Goal: Task Accomplishment & Management: Manage account settings

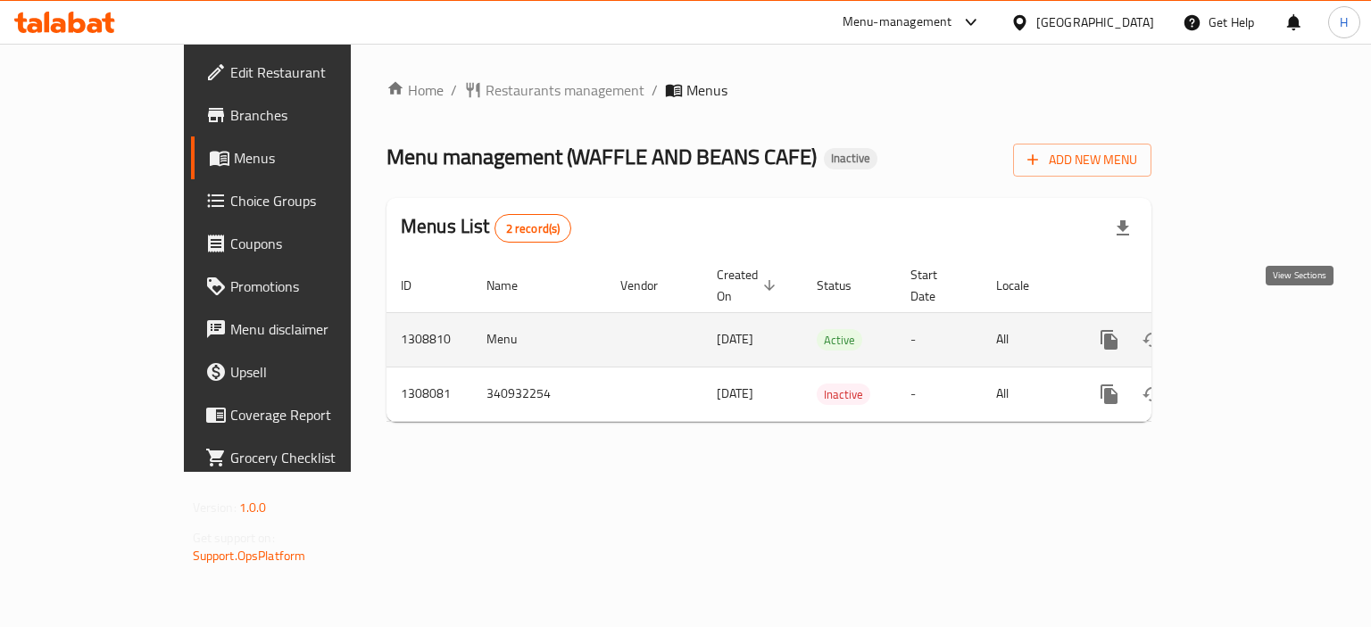
click at [1259, 319] on link "enhanced table" at bounding box center [1237, 340] width 43 height 43
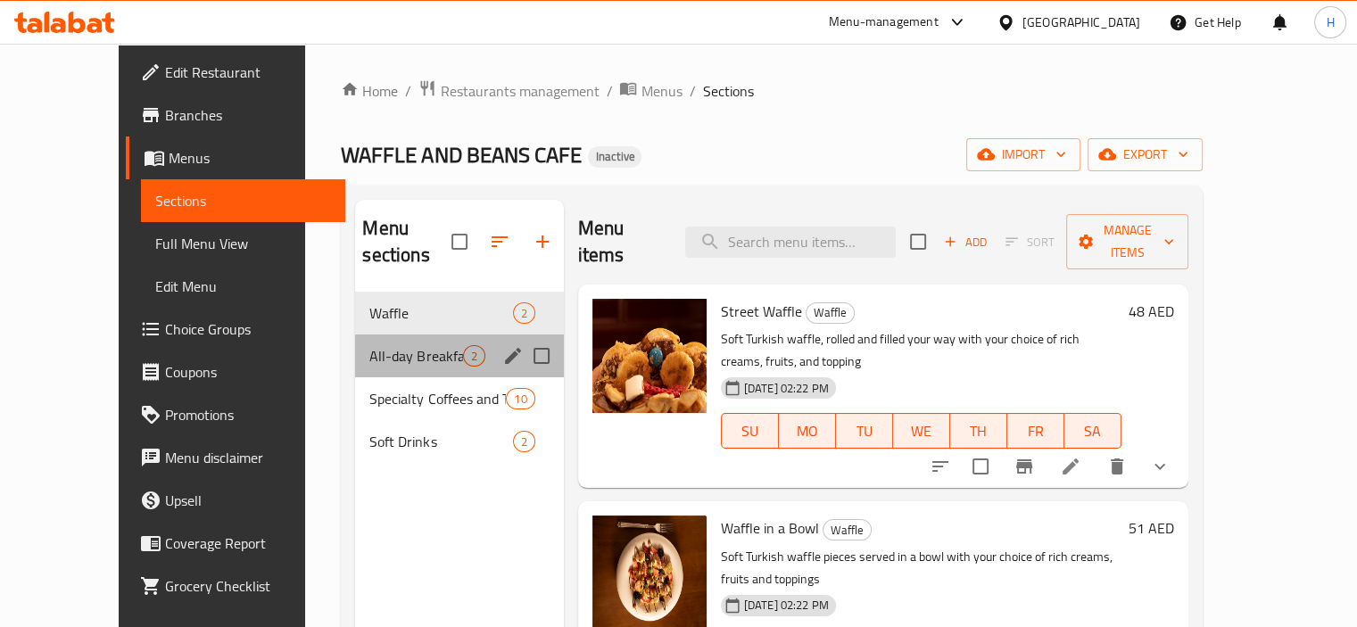
click at [435, 335] on div "All-day Breakfast 2" at bounding box center [459, 356] width 208 height 43
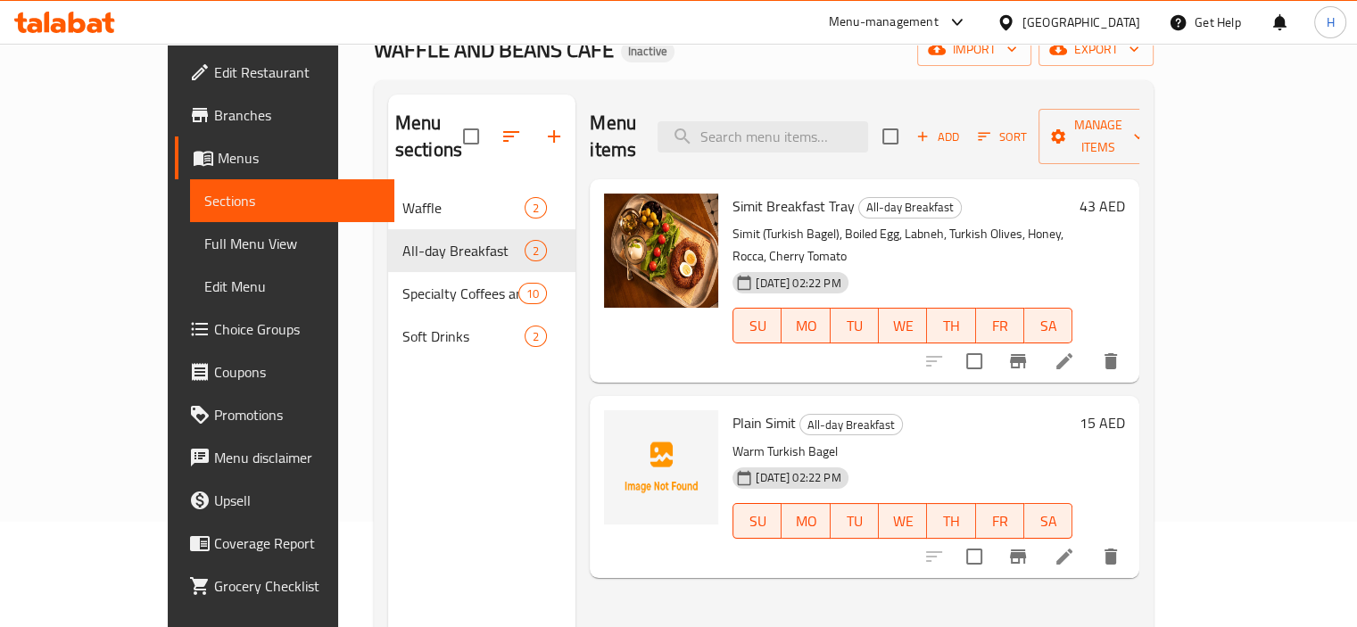
scroll to position [106, 0]
click at [798, 131] on input "search" at bounding box center [763, 135] width 211 height 31
paste input "Americano/Long Black:"
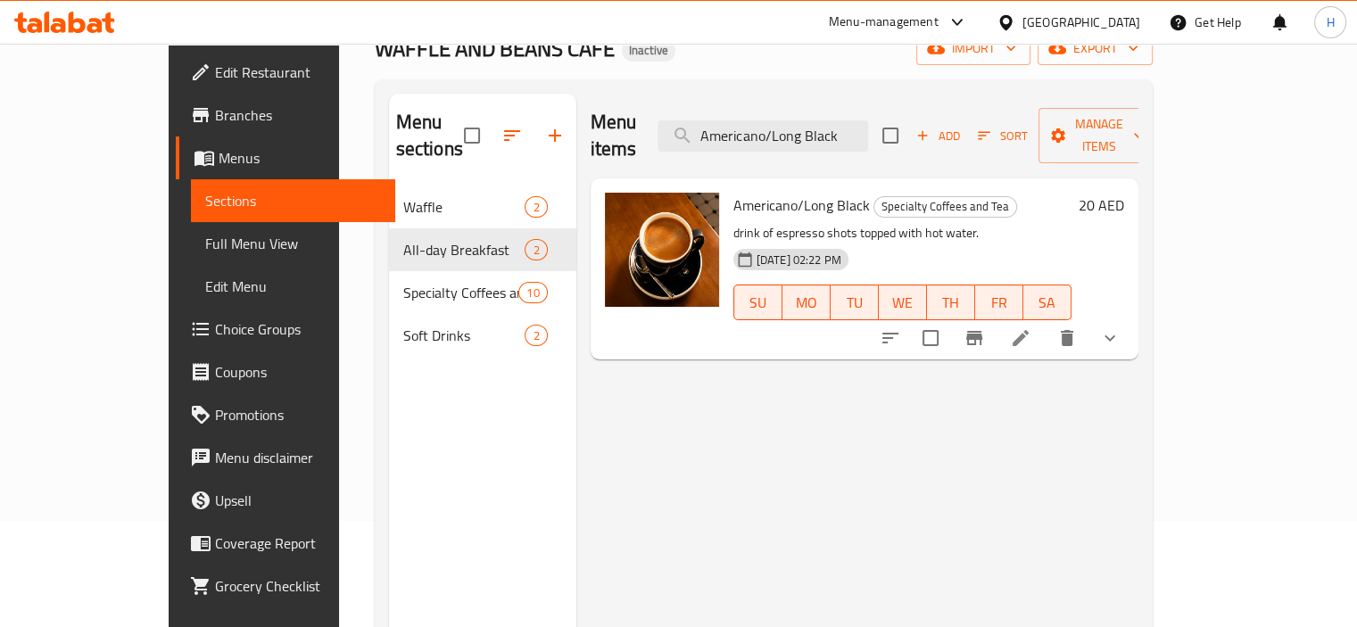
type input "Americano/Long Black"
click at [1046, 322] on li at bounding box center [1021, 338] width 50 height 32
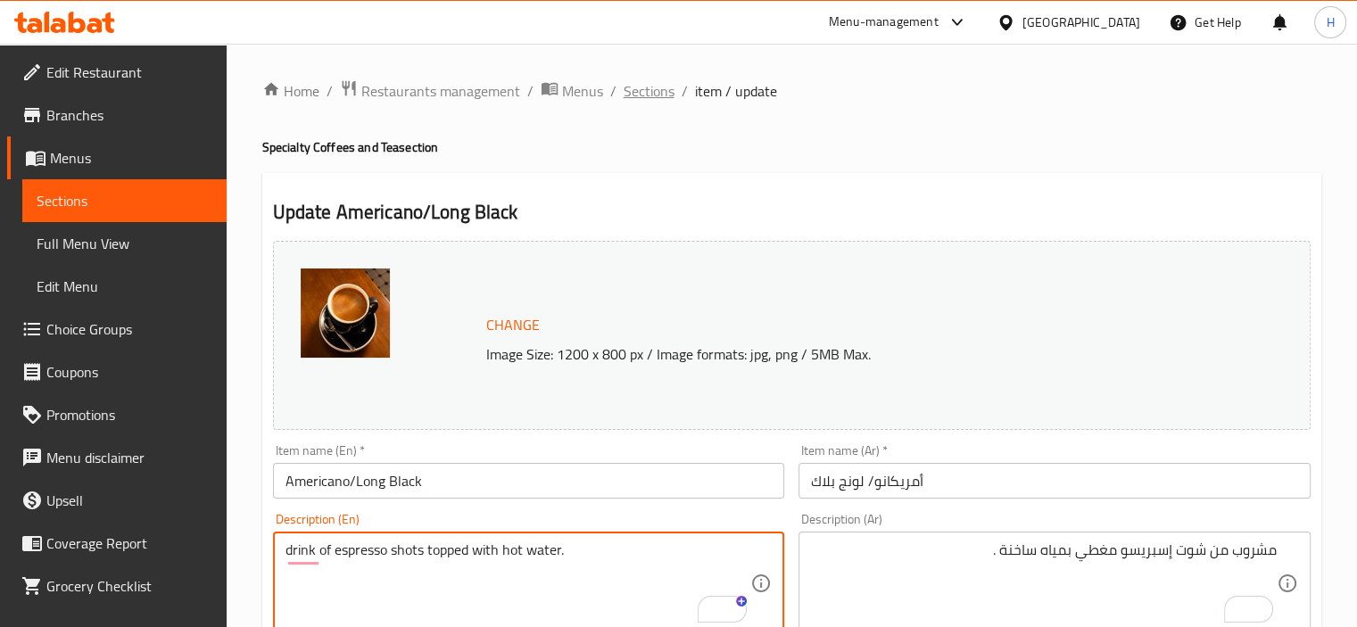
click at [637, 86] on span "Sections" at bounding box center [649, 90] width 51 height 21
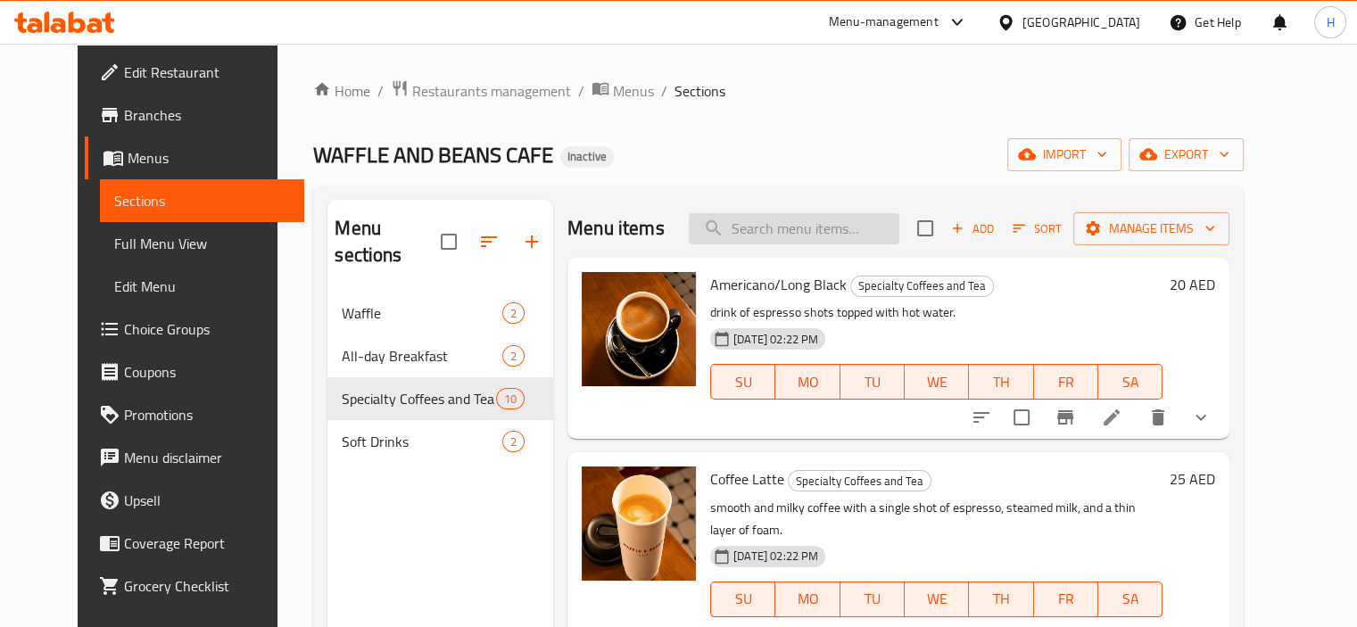
paste input "Caffè Latte"
click at [768, 219] on input "search" at bounding box center [794, 228] width 211 height 31
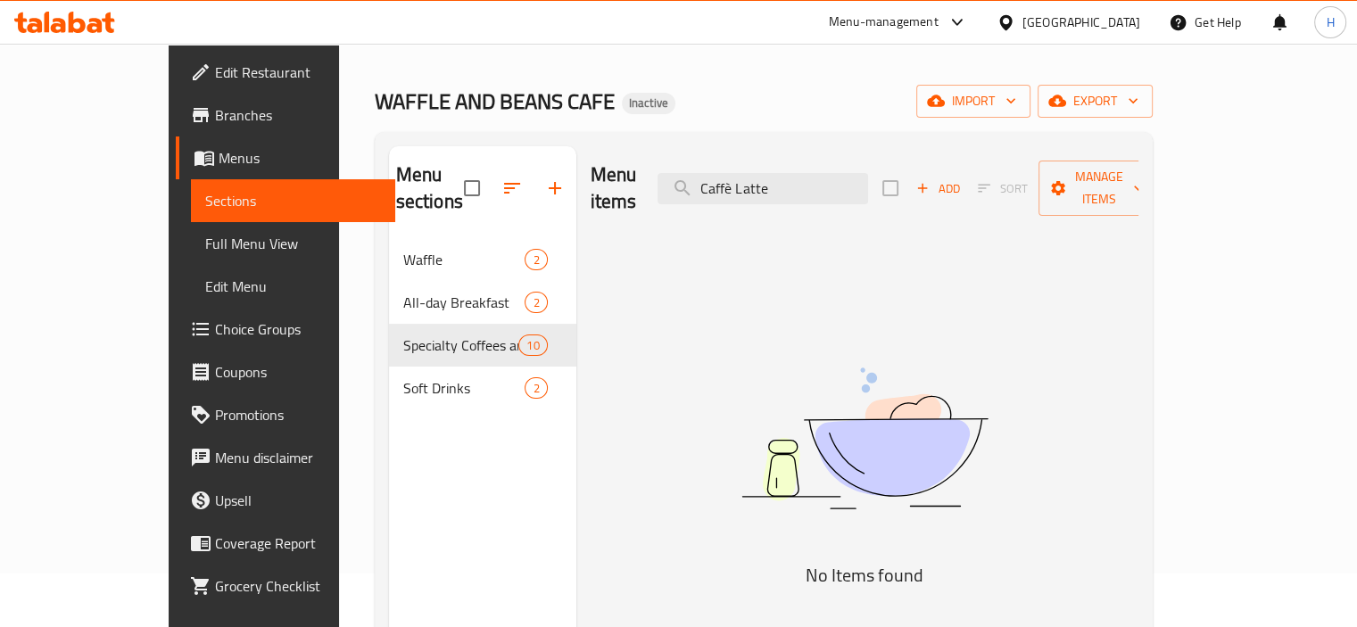
scroll to position [61, 0]
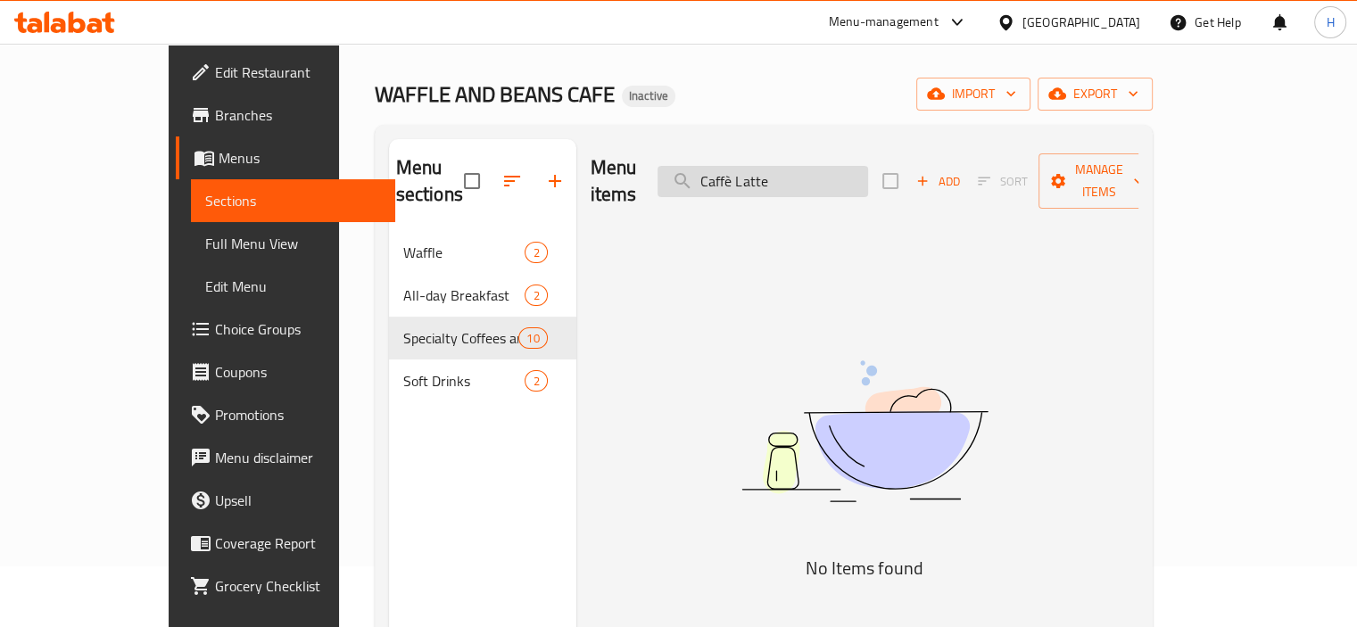
click at [793, 173] on input "Caffè Latte" at bounding box center [763, 181] width 211 height 31
drag, startPoint x: 788, startPoint y: 163, endPoint x: 719, endPoint y: 163, distance: 68.7
click at [719, 166] on input "Cafe Latte" at bounding box center [763, 181] width 211 height 31
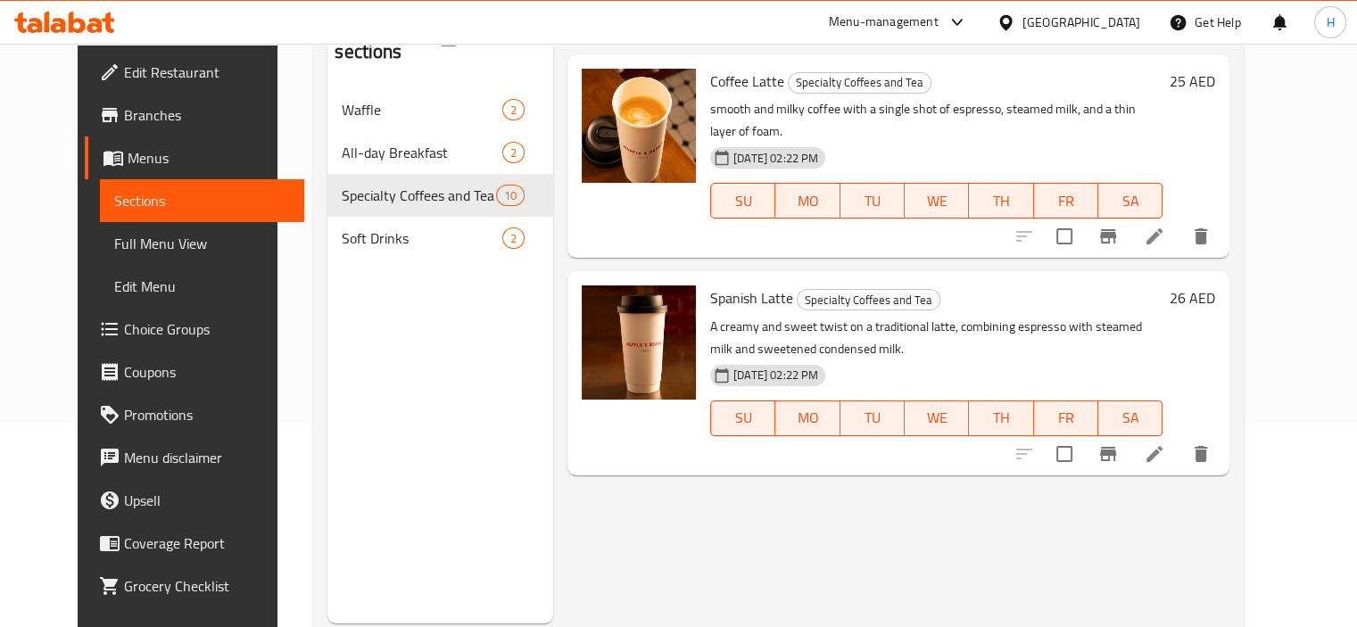
scroll to position [168, 0]
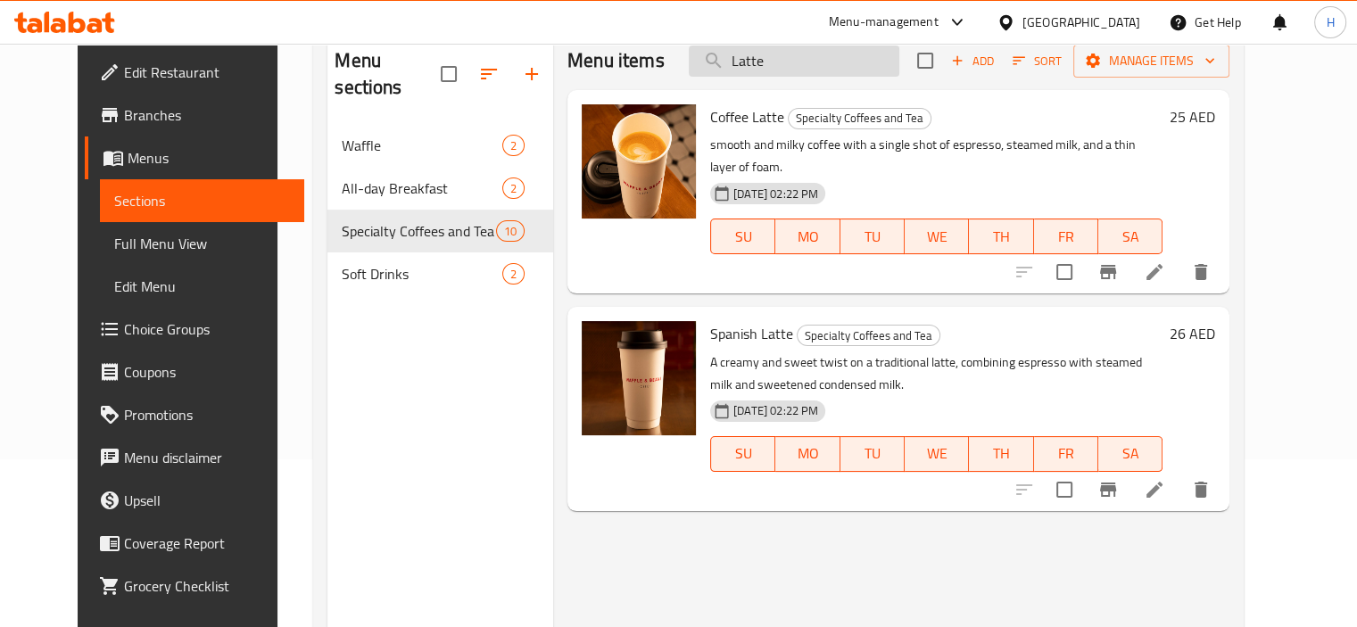
type input "Latte"
click at [1180, 256] on li at bounding box center [1155, 272] width 50 height 32
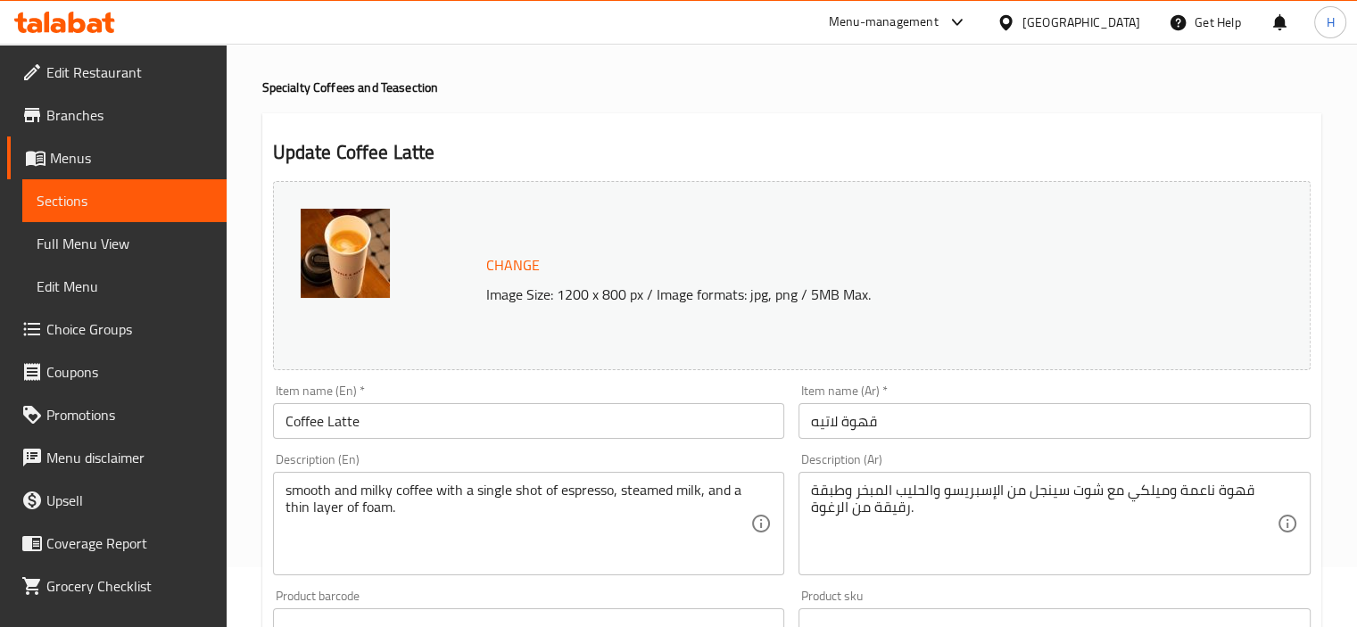
scroll to position [61, 0]
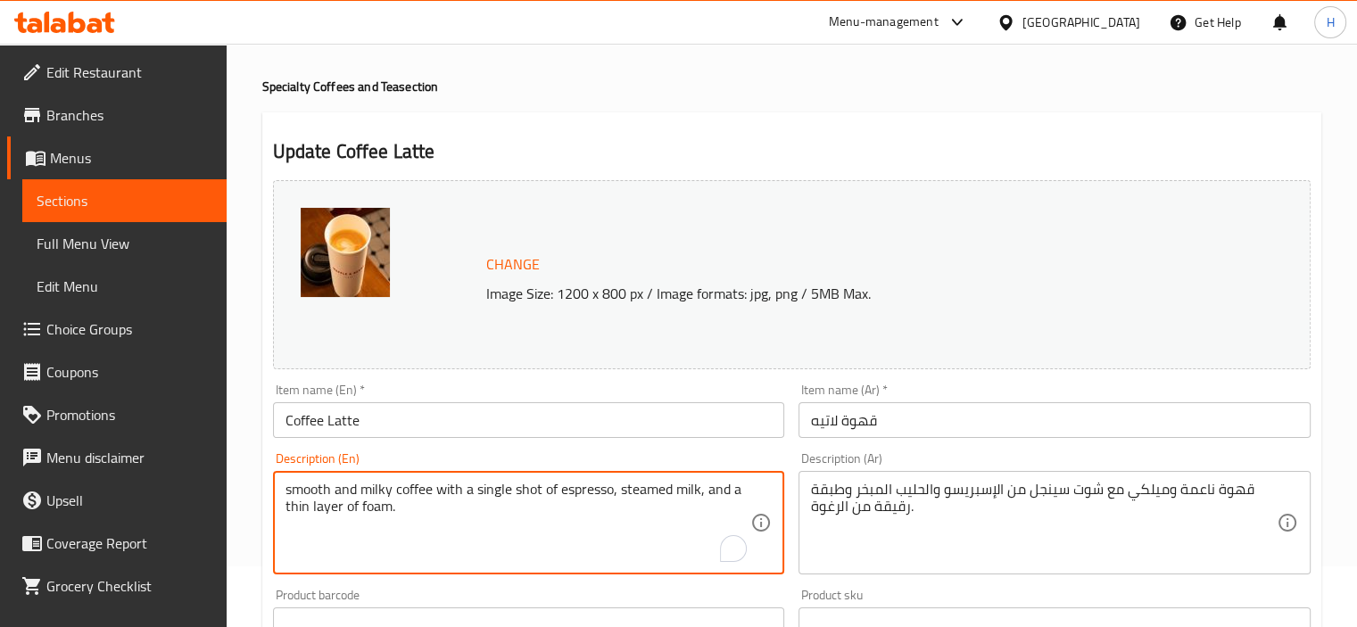
paste textarea "A smooth and milky coffee with a single shot of espresso, steamed milk, and a t…"
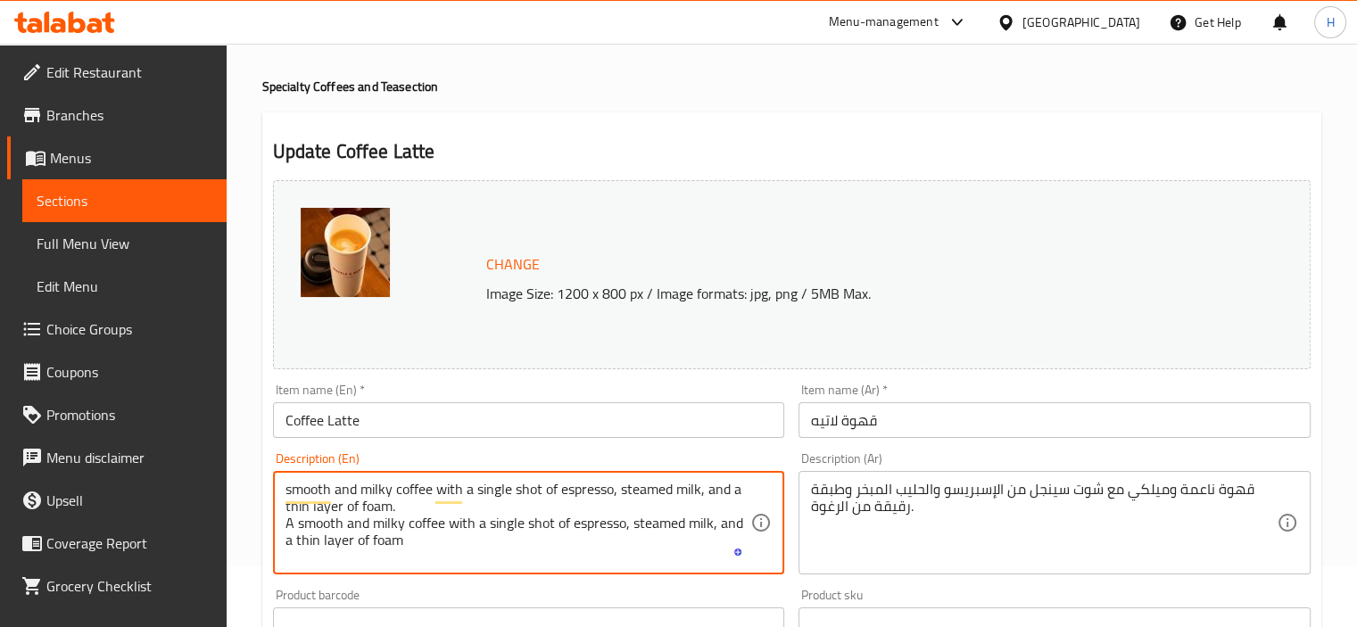
scroll to position [89, 0]
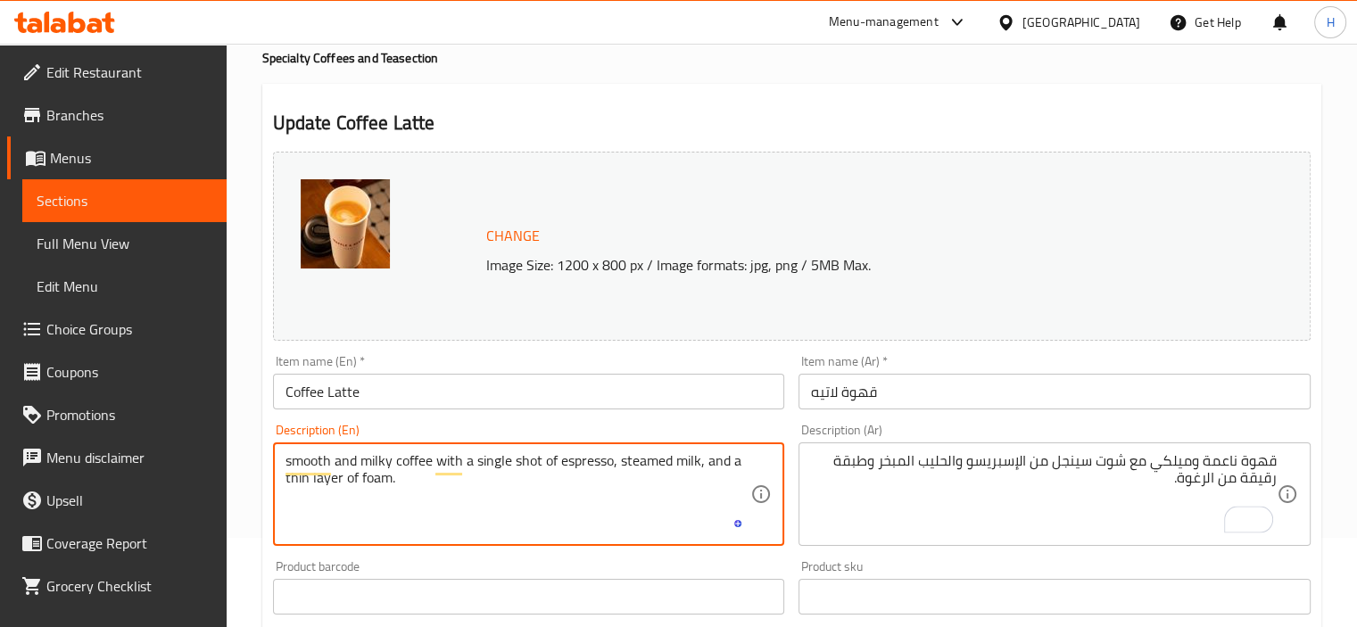
type textarea "smooth and milky coffee with a single shot of espresso, steamed milk, and a thi…"
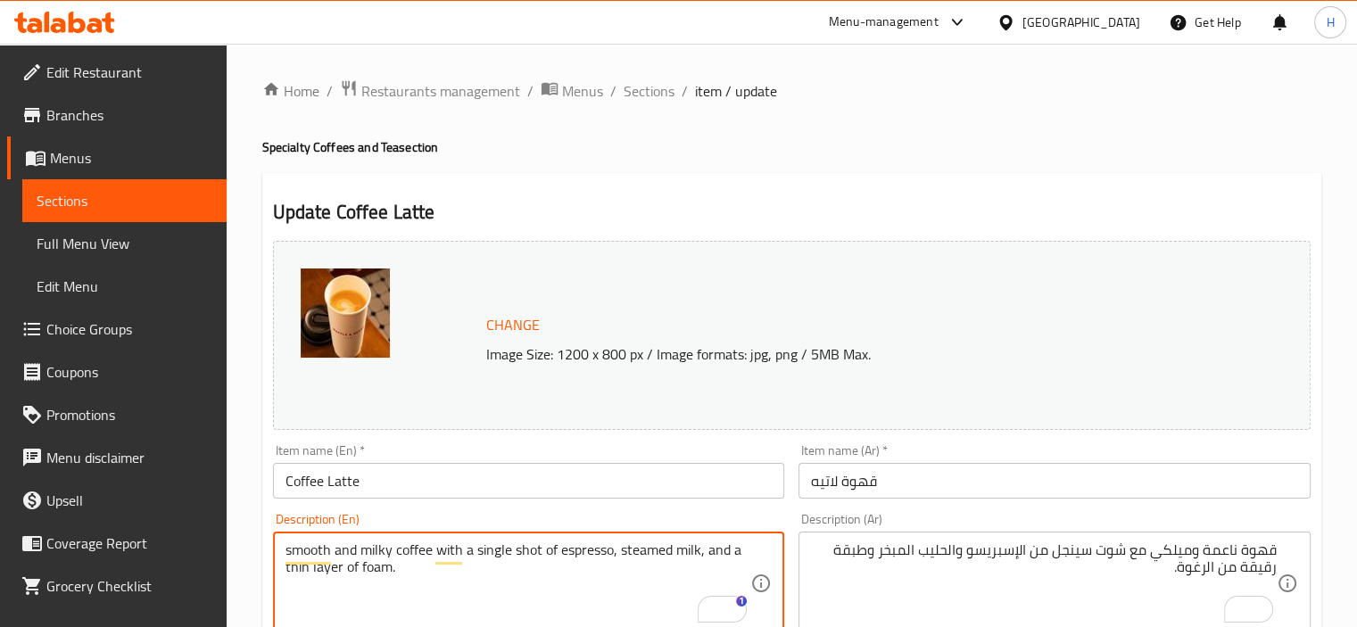
click at [632, 86] on span "Sections" at bounding box center [649, 90] width 51 height 21
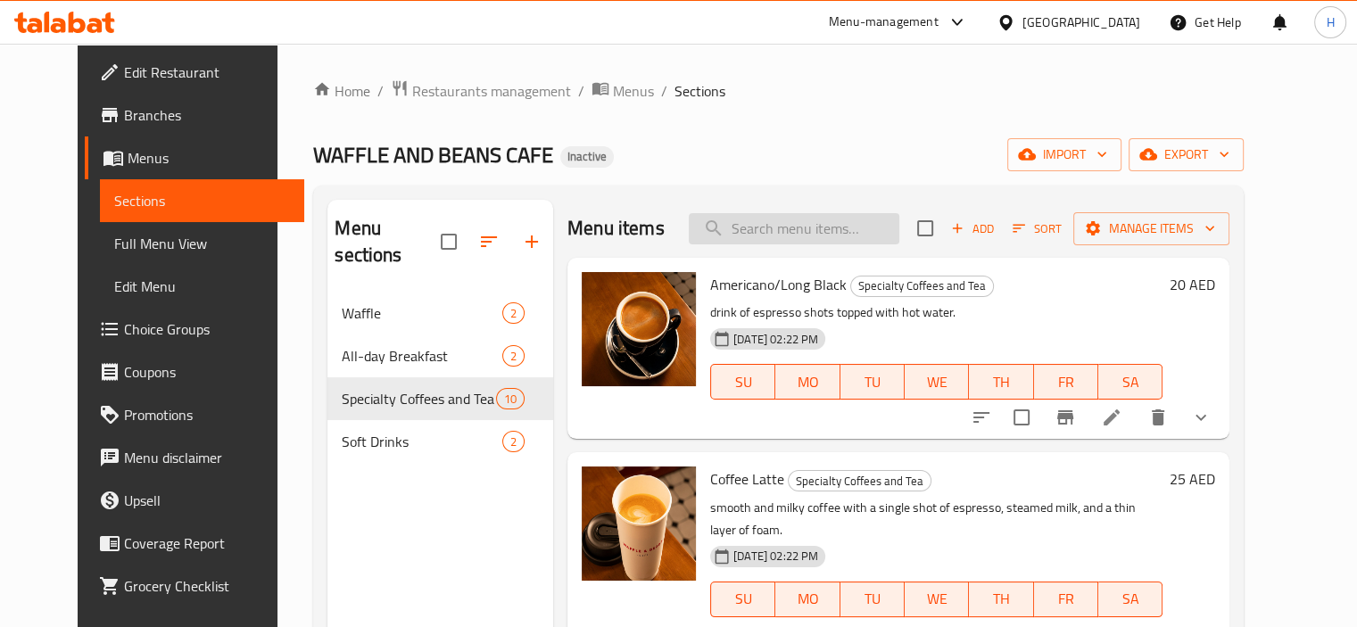
paste input "Spanish"
click at [826, 228] on input "Spanish" at bounding box center [794, 228] width 211 height 31
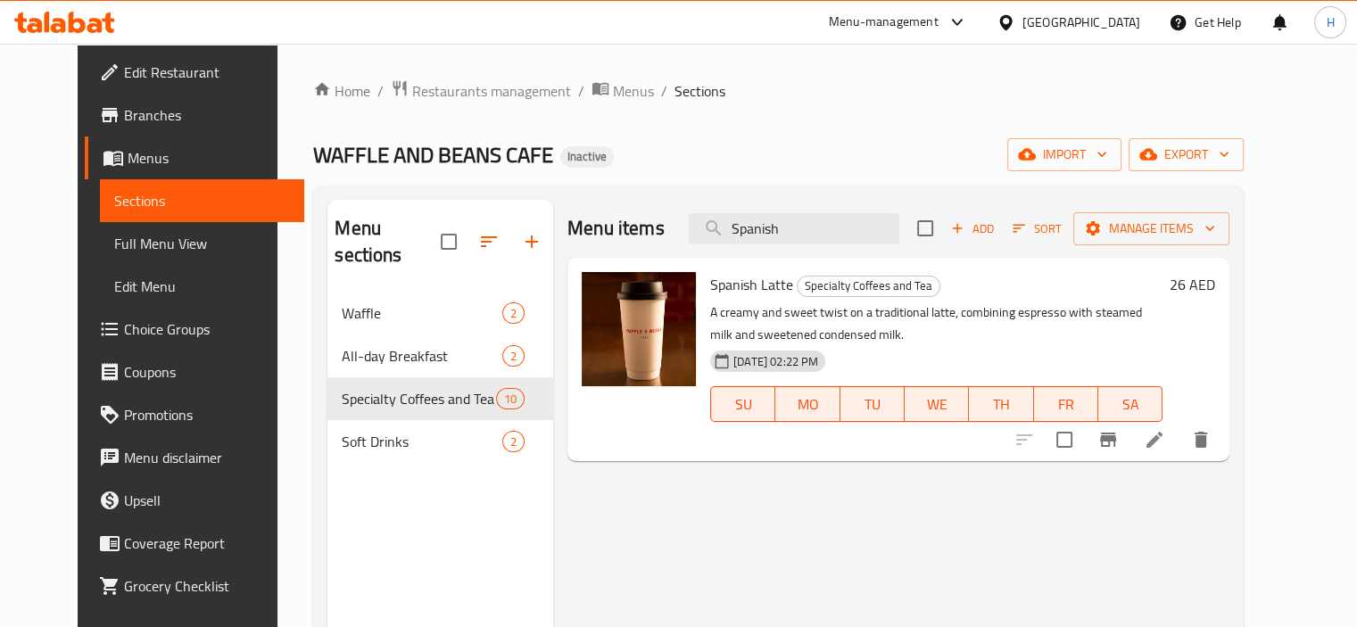
type input "Spanish"
click at [1180, 455] on li at bounding box center [1155, 440] width 50 height 32
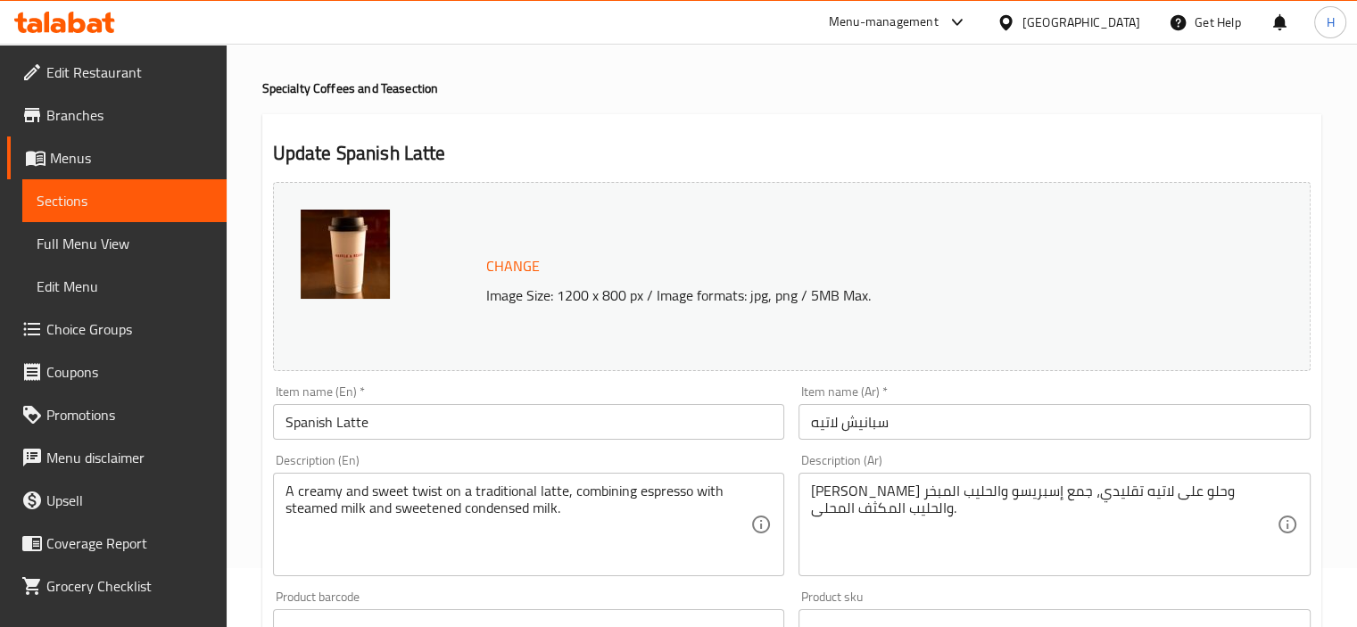
scroll to position [61, 0]
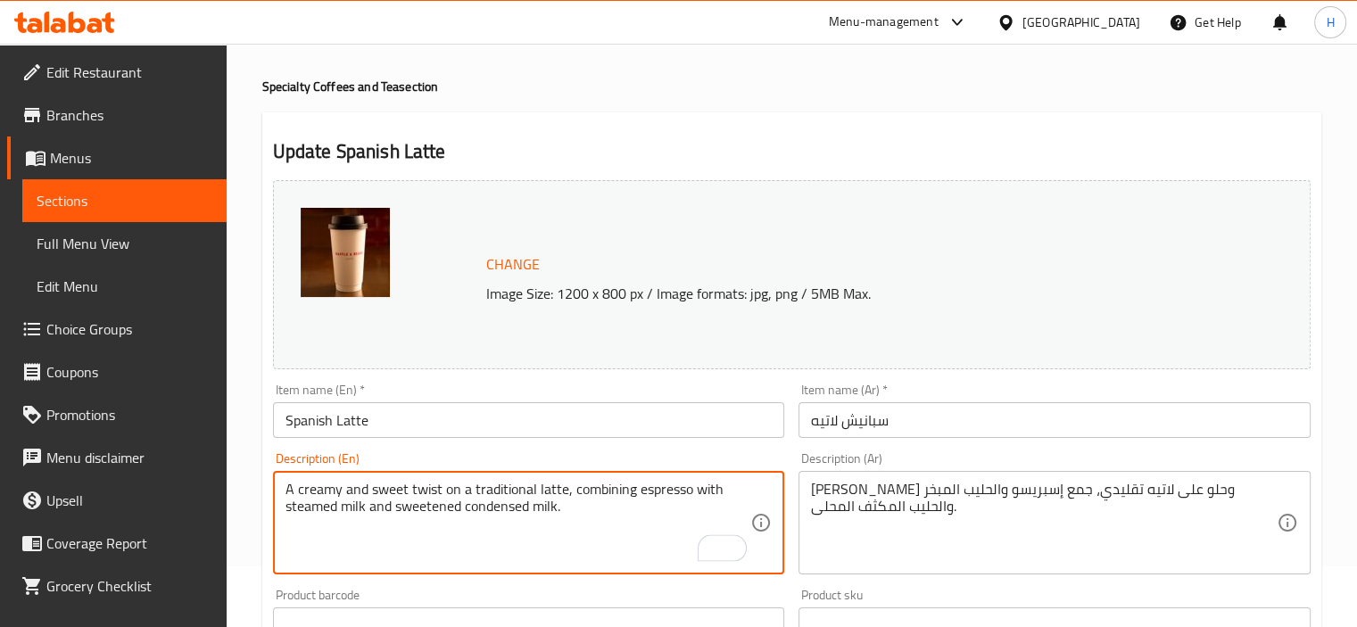
paste textarea "A creamy and sweet twist on a traditional latte, combining espresso with steame…"
type textarea "A creamy and sweet twist on a traditional latte, combining espresso with steame…"
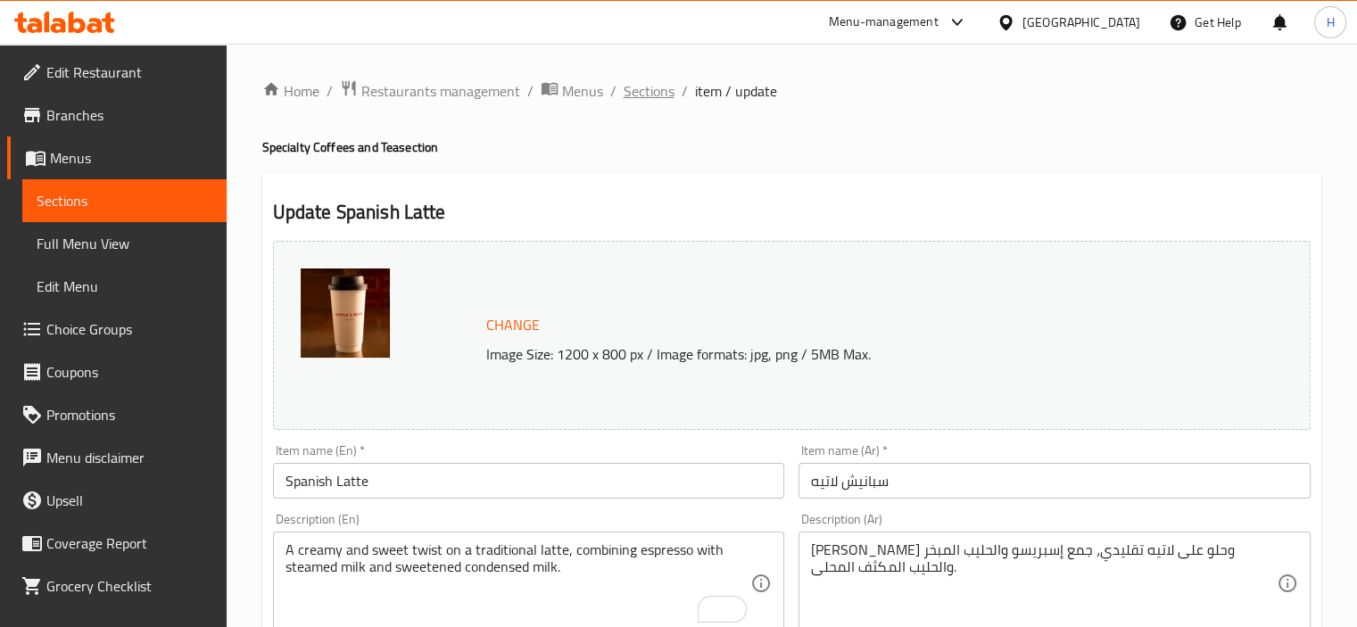
click at [651, 83] on span "Sections" at bounding box center [649, 90] width 51 height 21
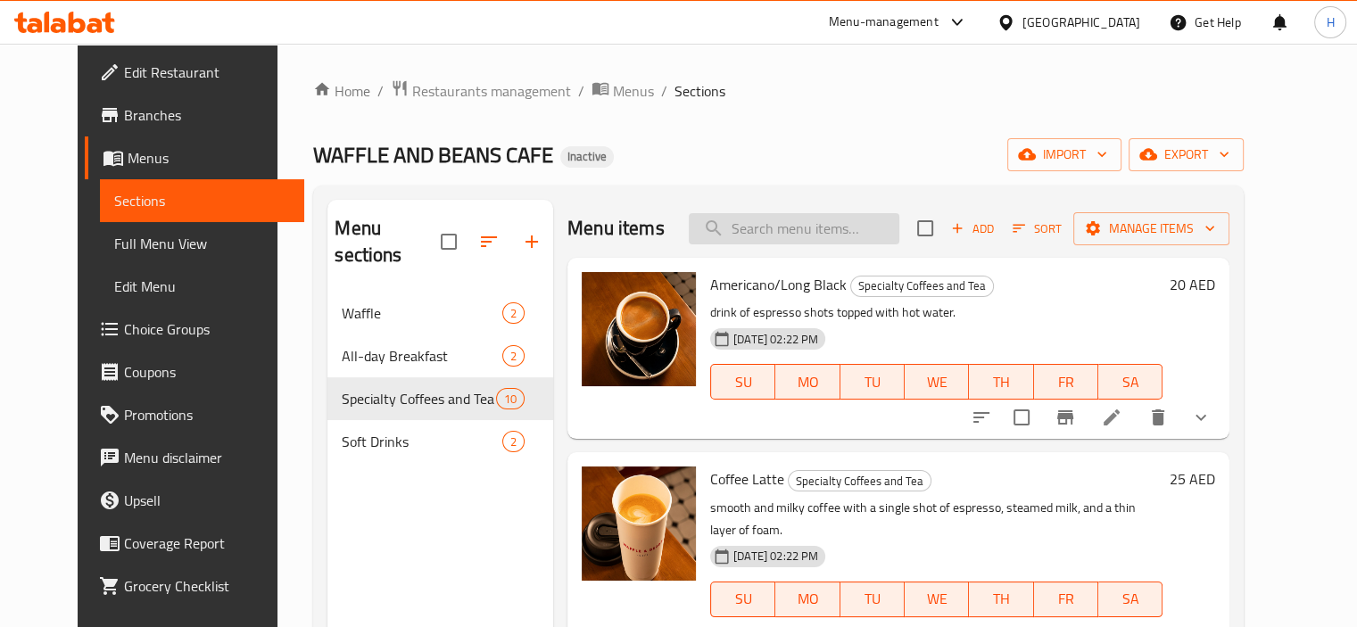
paste input "Cappuccino"
click at [867, 217] on input "Cappuccino" at bounding box center [794, 228] width 211 height 31
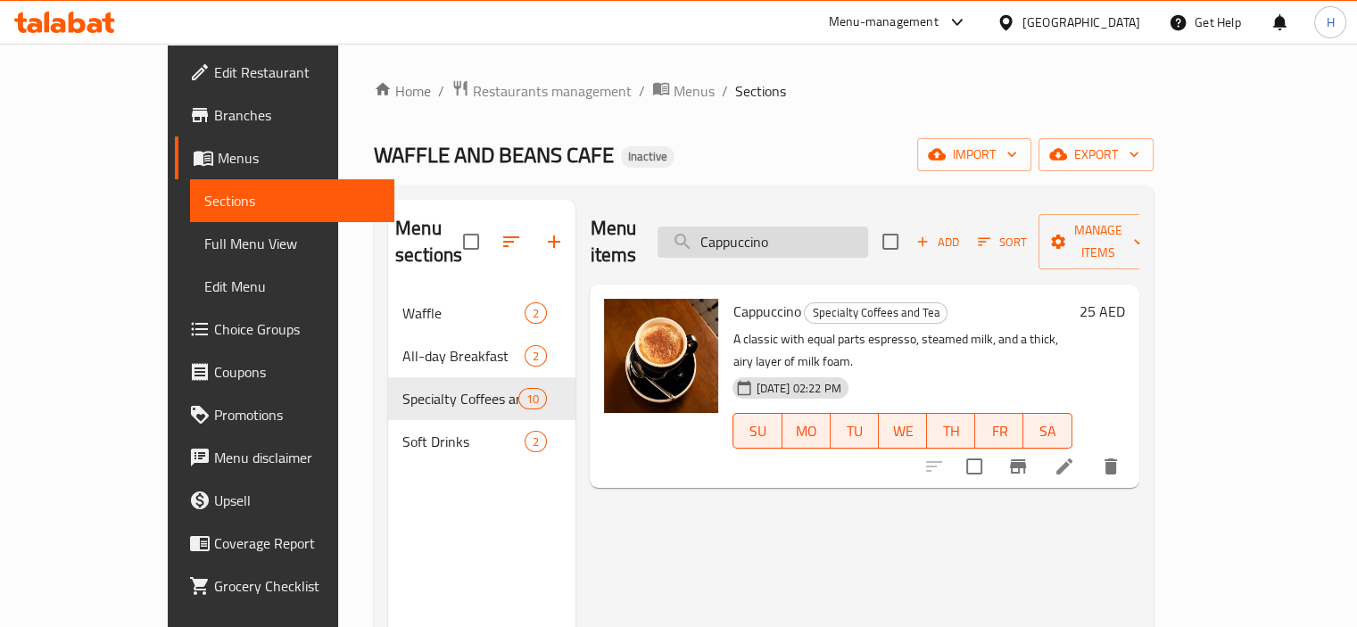
click at [789, 230] on input "Cappuccino" at bounding box center [763, 242] width 211 height 31
paste input "Flat"
click at [789, 230] on input "Flat" at bounding box center [763, 242] width 211 height 31
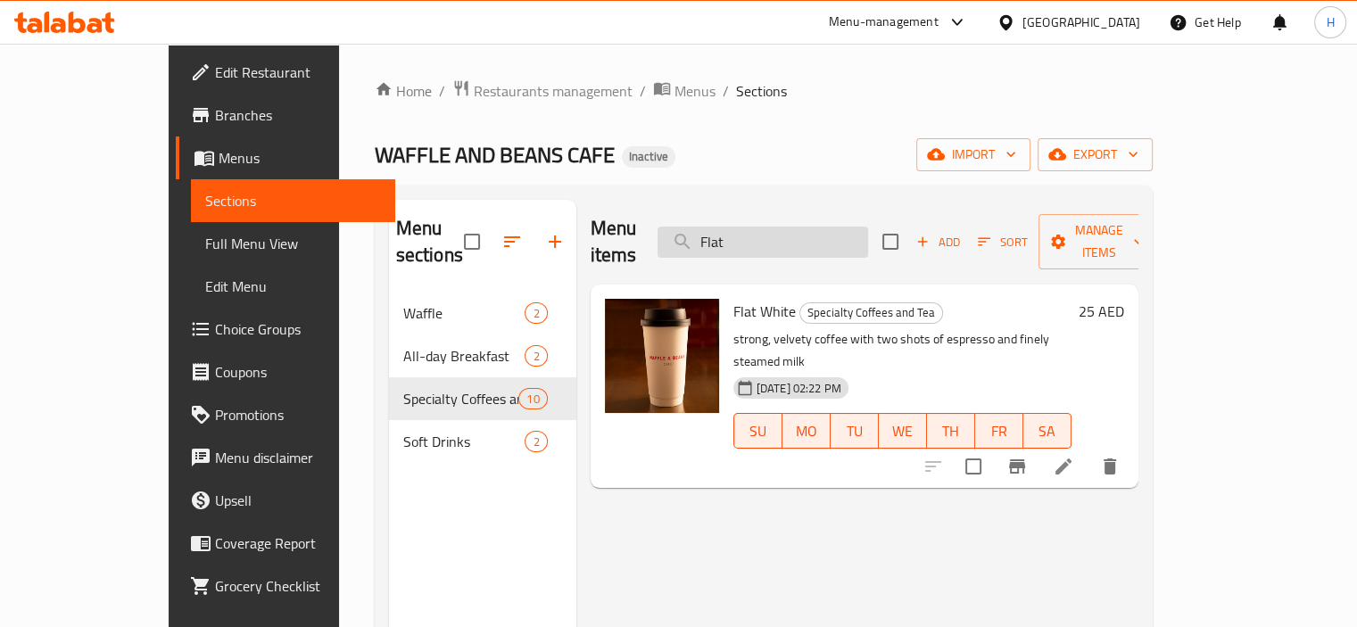
click at [770, 227] on input "Flat" at bounding box center [763, 242] width 211 height 31
paste input "nglish Breakfast Te"
click at [770, 227] on input "nglish Breakfast Te" at bounding box center [763, 242] width 211 height 31
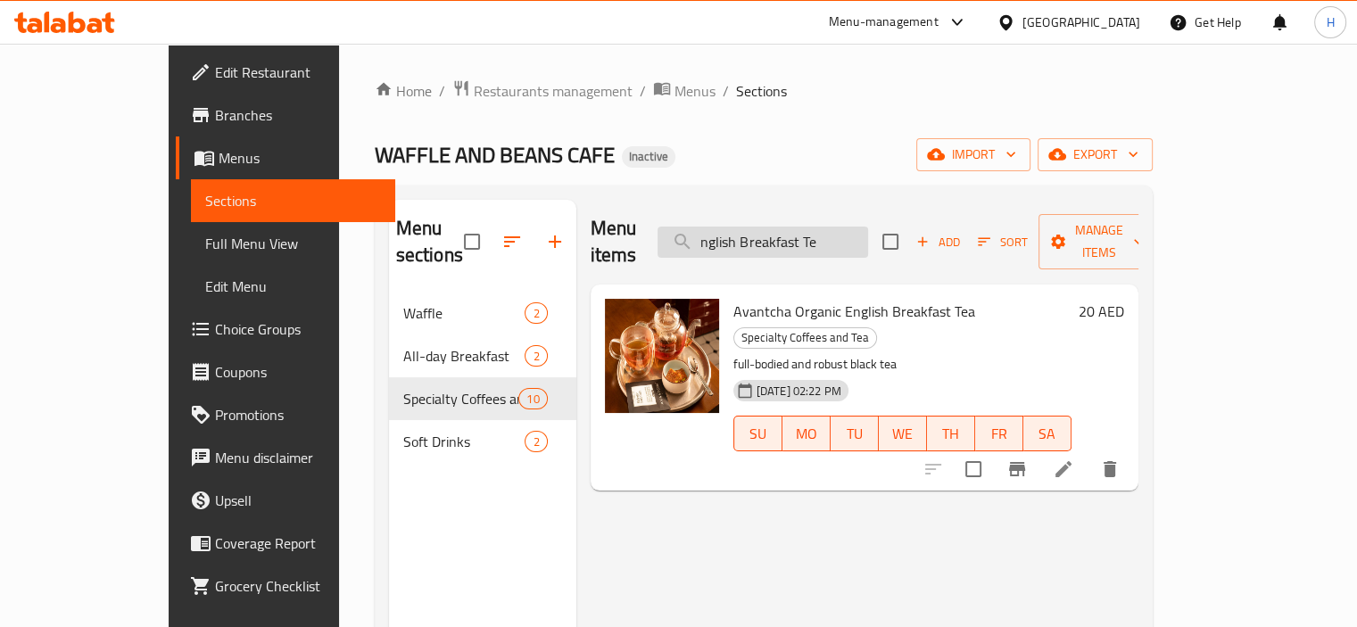
click at [775, 234] on input "nglish Breakfast Te" at bounding box center [763, 242] width 211 height 31
paste input "Majestic"
click at [775, 234] on input "Majestic" at bounding box center [763, 242] width 211 height 31
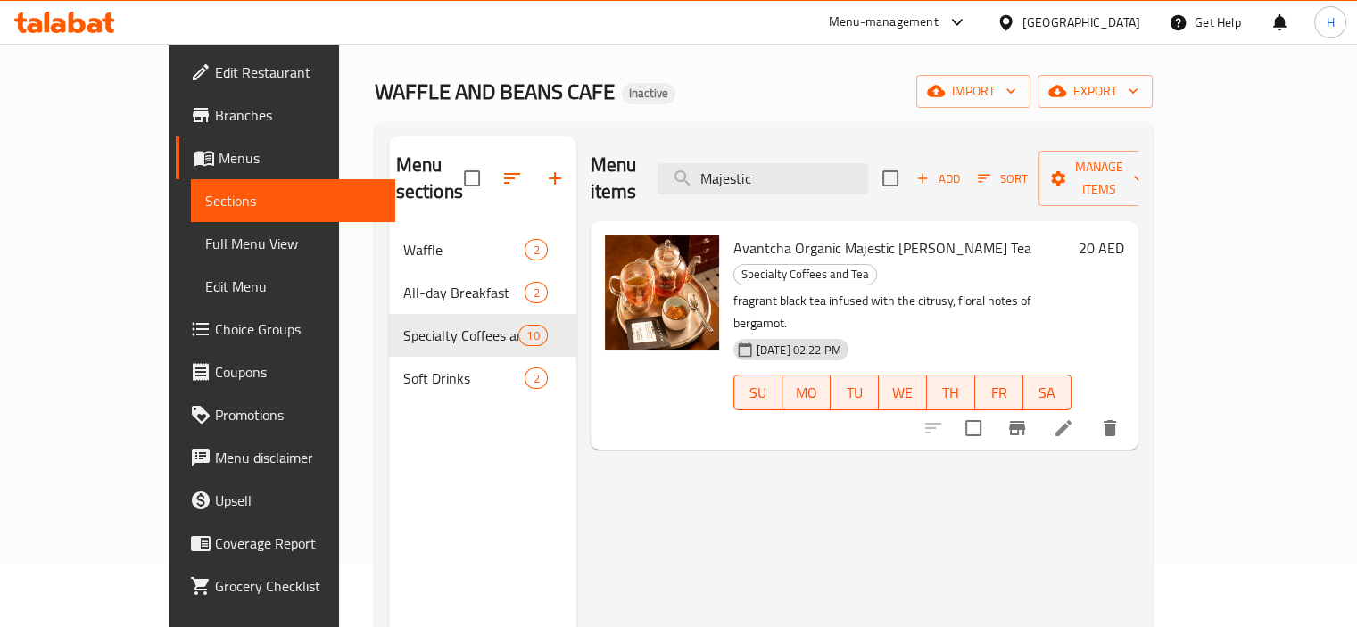
scroll to position [64, 0]
drag, startPoint x: 782, startPoint y: 181, endPoint x: 772, endPoint y: 167, distance: 17.3
click at [772, 167] on div "Menu items Majestic Add Sort Manage items" at bounding box center [865, 178] width 548 height 85
click at [772, 167] on input "Majestic" at bounding box center [763, 177] width 211 height 31
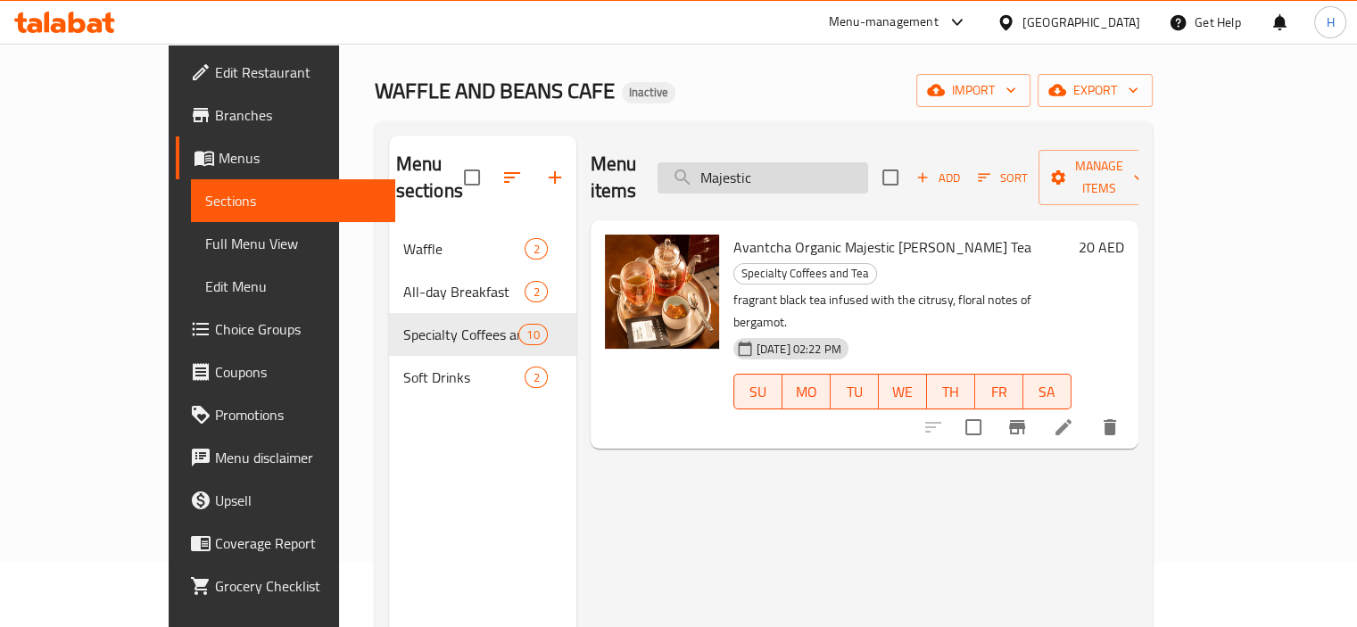
paste input "Chamomile"
click at [772, 167] on input "Chamomile" at bounding box center [763, 177] width 211 height 31
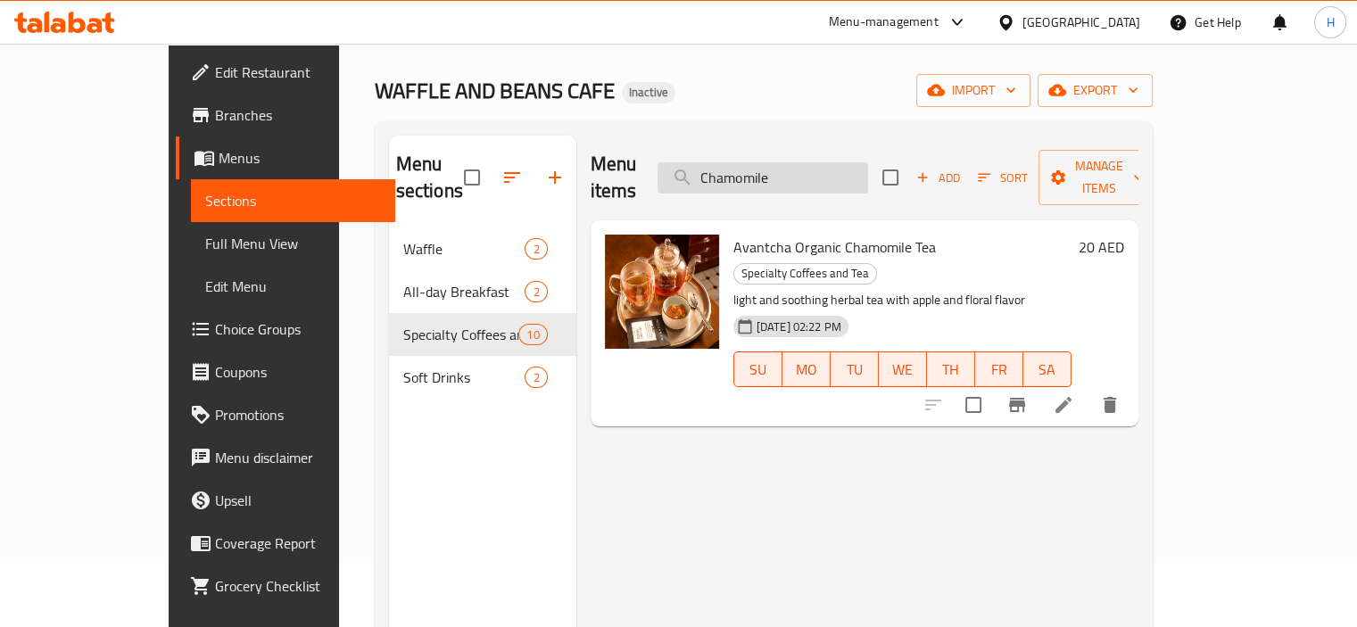
click at [800, 179] on input "Chamomile" at bounding box center [763, 177] width 211 height 31
paste input "Moroccan"
click at [800, 179] on input "Moroccan" at bounding box center [763, 177] width 211 height 31
type input "Moroccan"
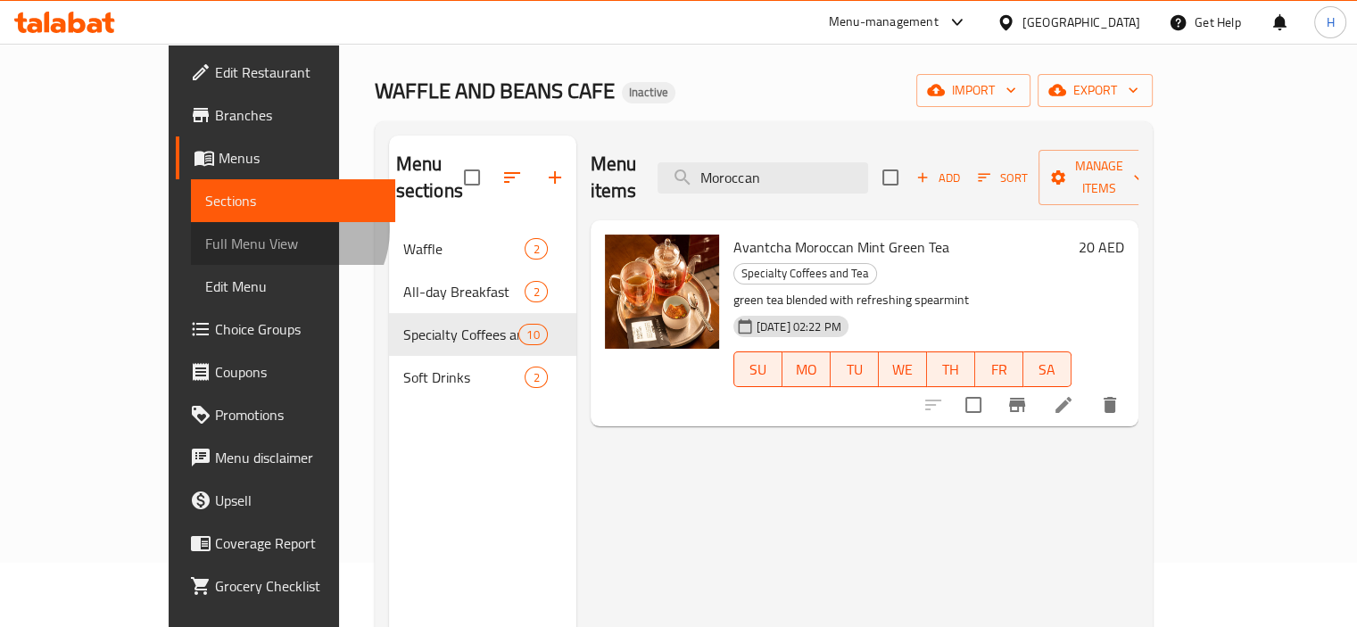
click at [205, 233] on span "Full Menu View" at bounding box center [293, 243] width 176 height 21
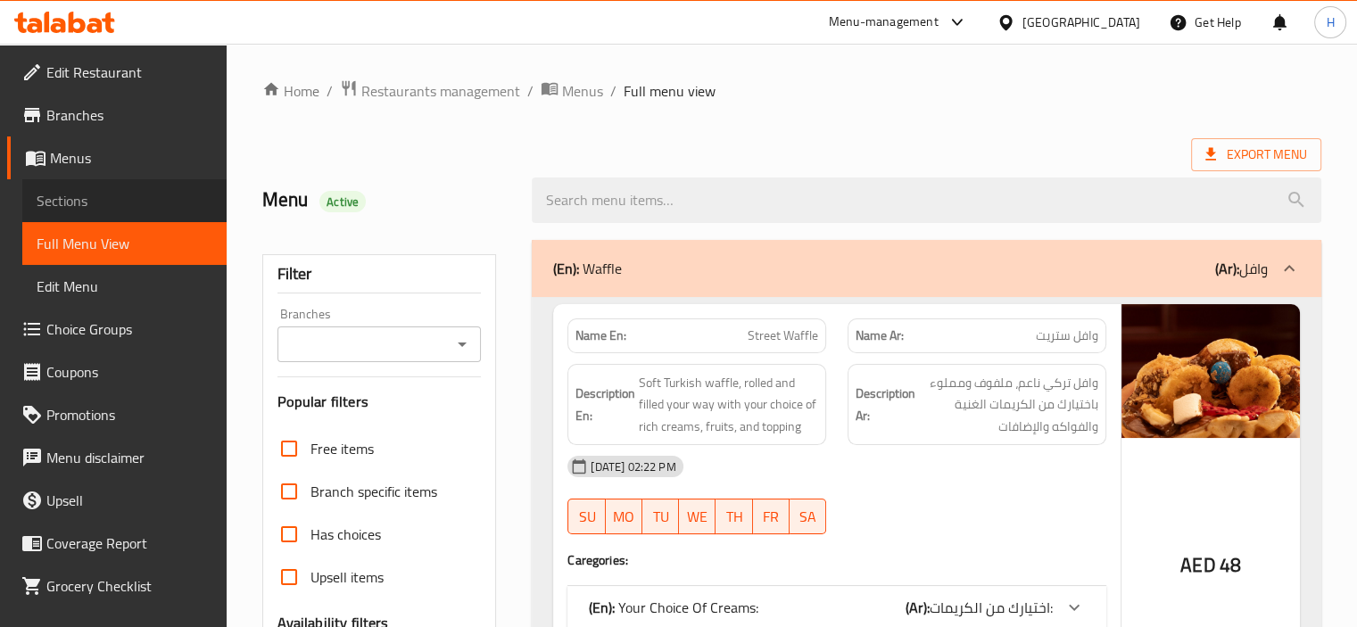
click at [150, 185] on link "Sections" at bounding box center [124, 200] width 204 height 43
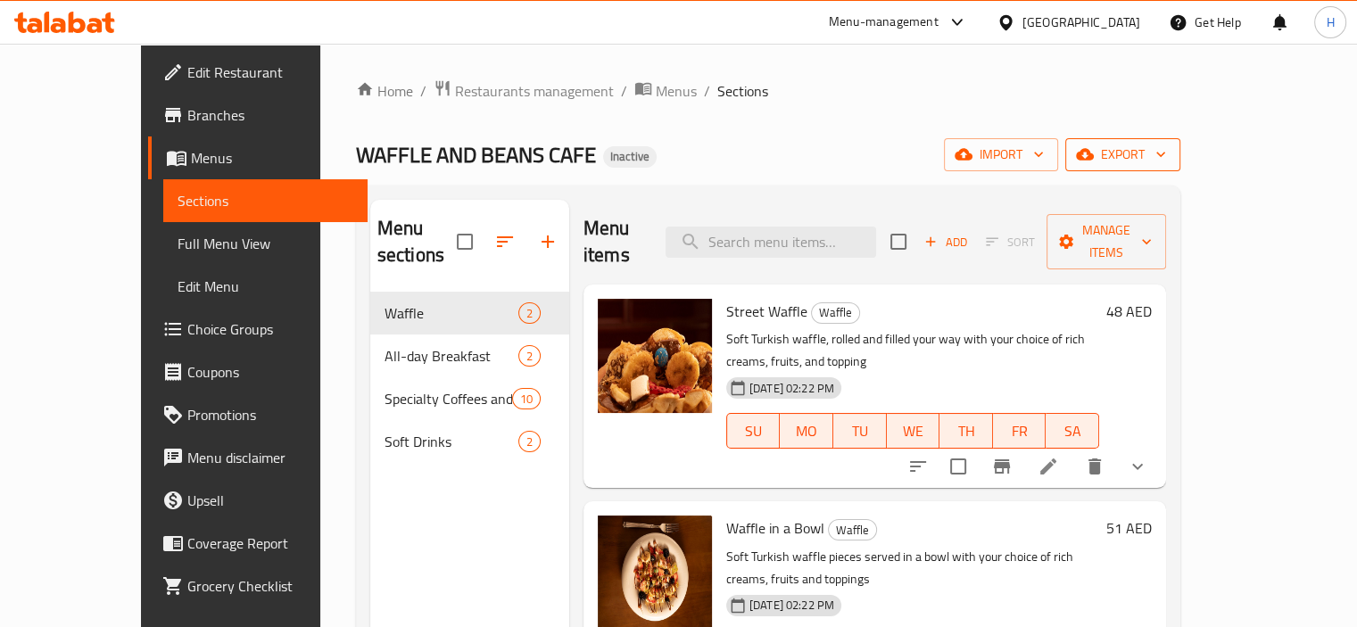
click at [1166, 158] on span "export" at bounding box center [1123, 155] width 87 height 22
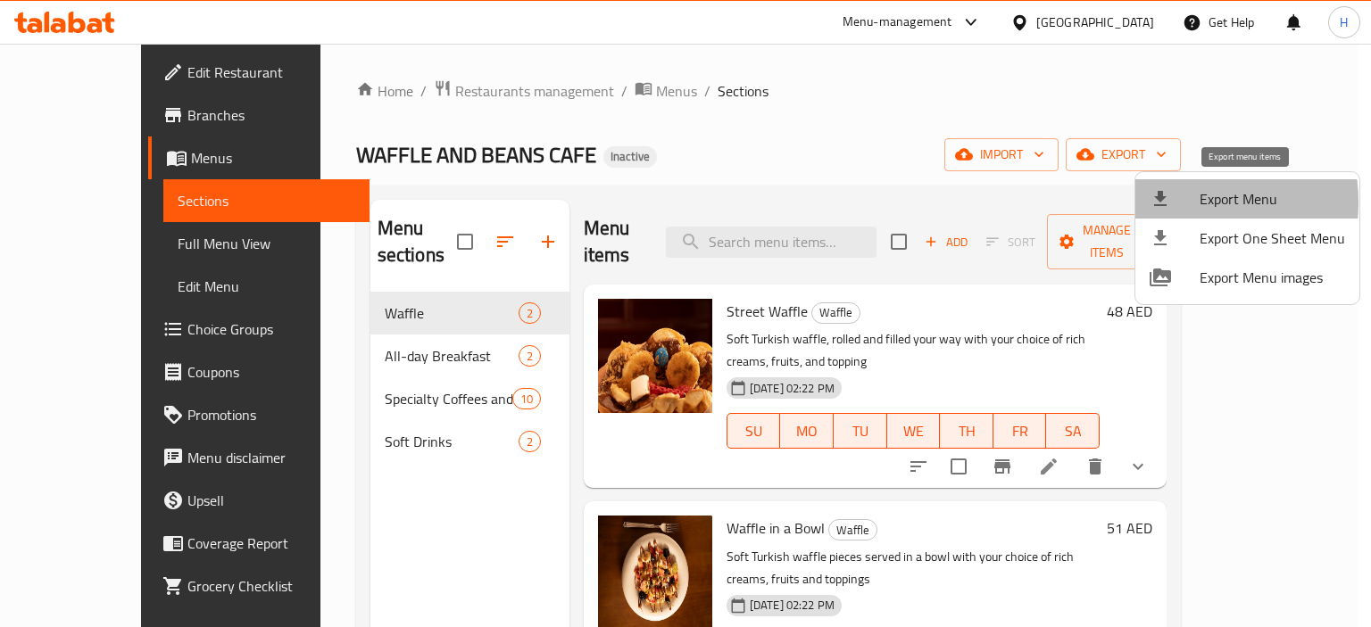
click at [1171, 203] on div at bounding box center [1174, 198] width 50 height 21
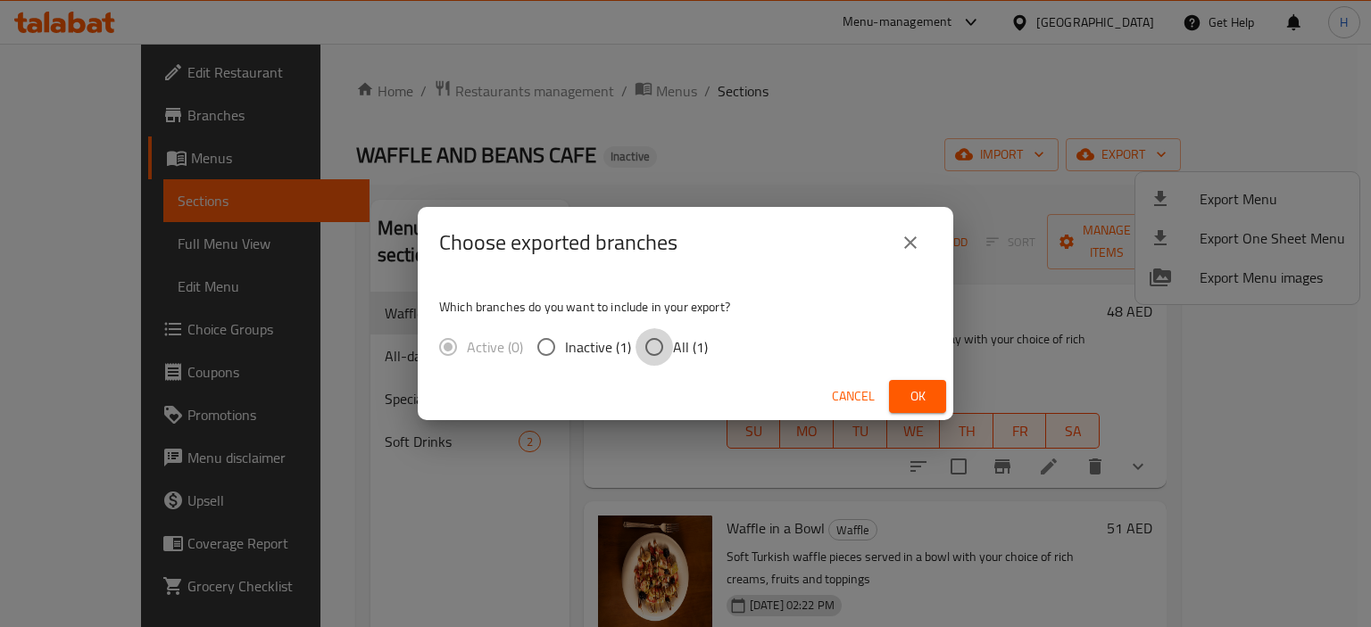
click at [659, 358] on input "All (1)" at bounding box center [653, 346] width 37 height 37
radio input "true"
click at [921, 403] on span "Ok" at bounding box center [917, 397] width 29 height 22
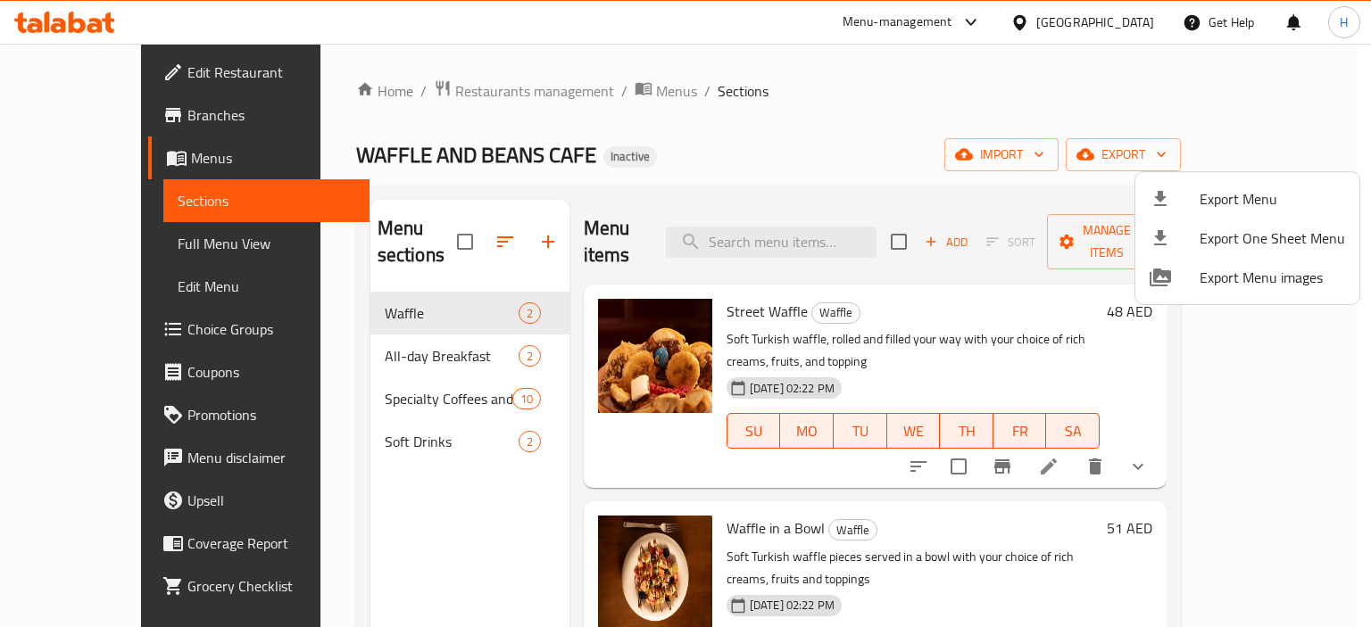
click at [165, 246] on div at bounding box center [685, 313] width 1371 height 627
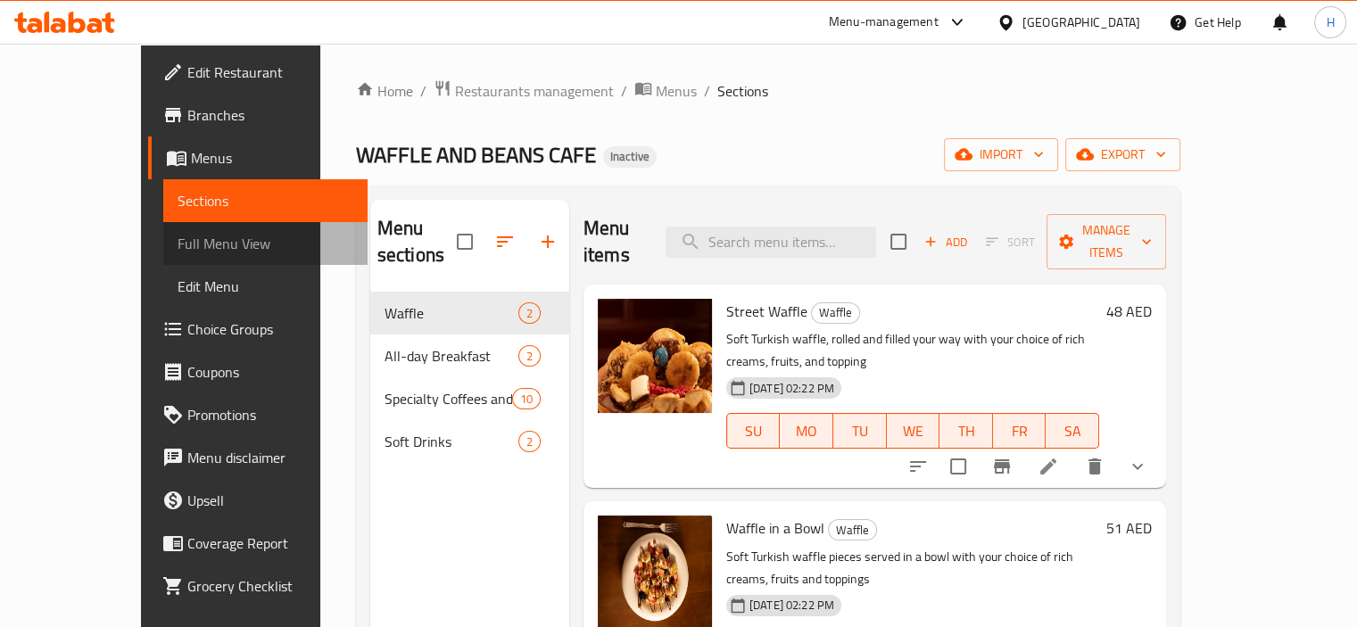
click at [178, 246] on span "Full Menu View" at bounding box center [266, 243] width 176 height 21
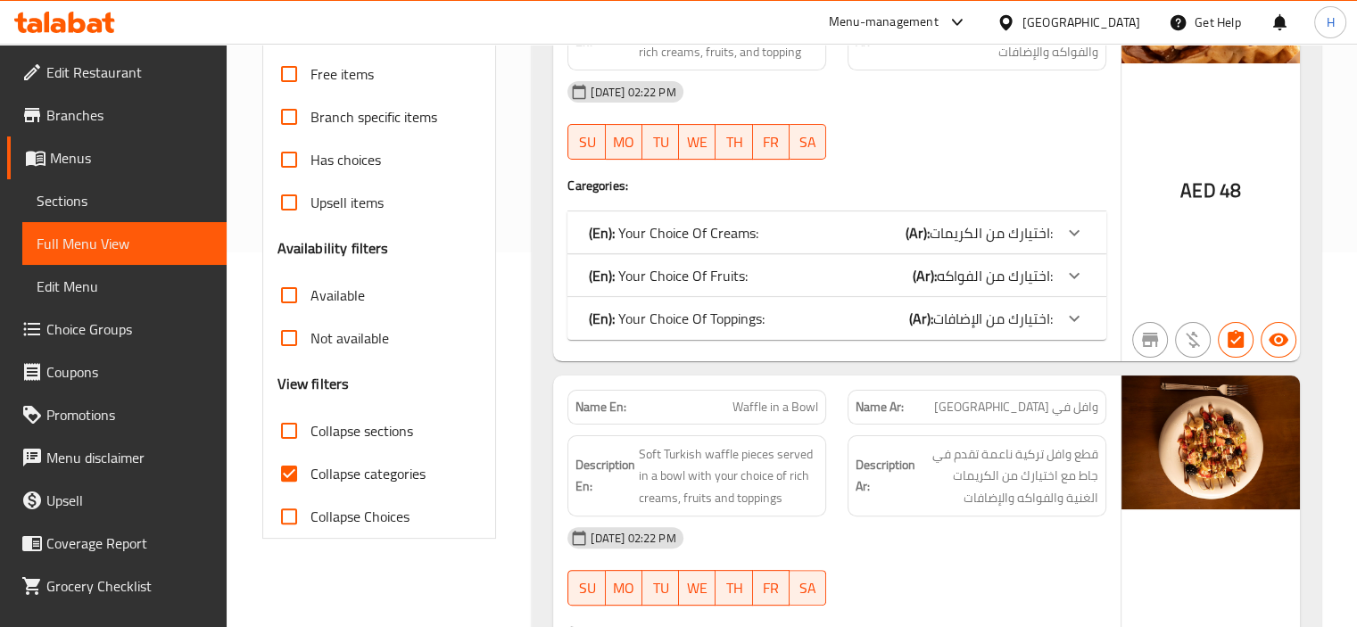
scroll to position [381, 0]
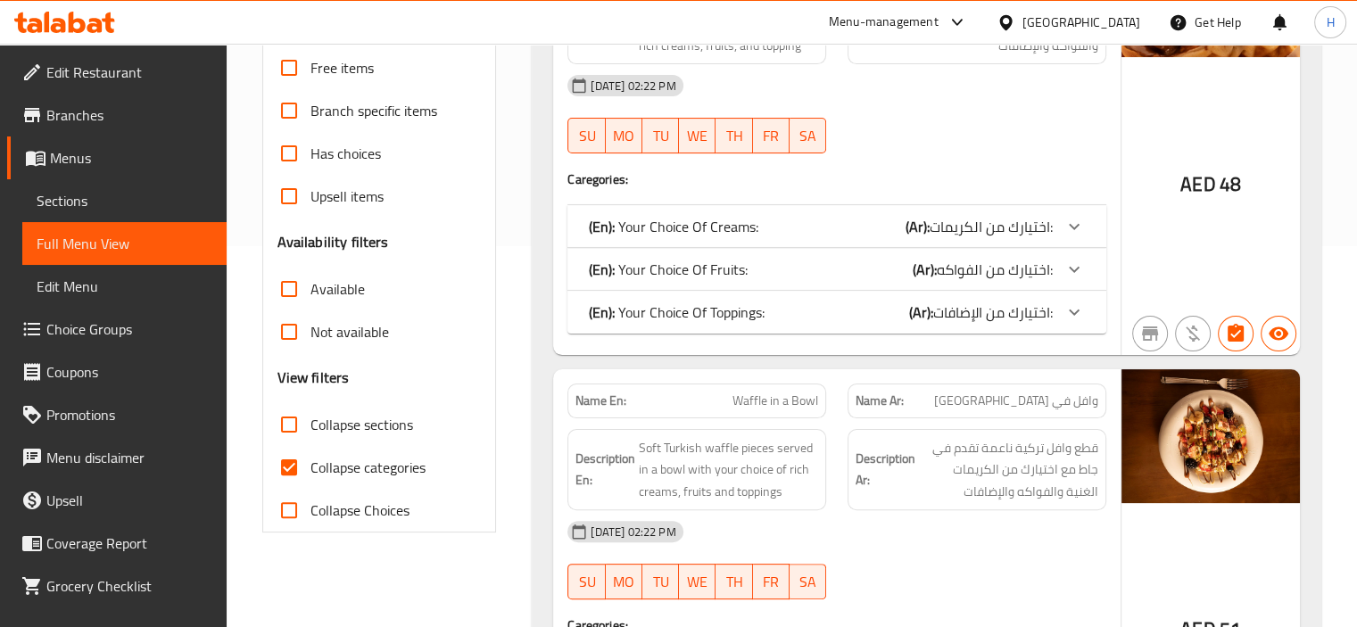
click at [333, 472] on span "Collapse categories" at bounding box center [368, 467] width 115 height 21
click at [311, 472] on input "Collapse categories" at bounding box center [289, 467] width 43 height 43
checkbox input "false"
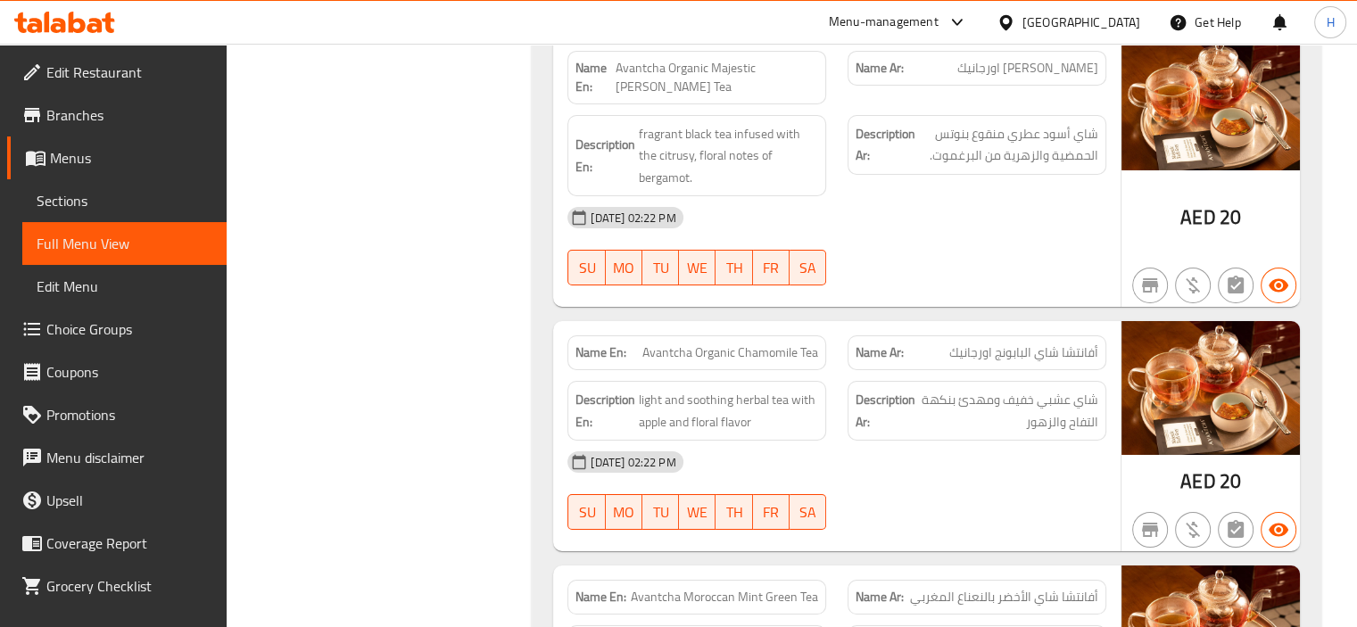
scroll to position [6282, 0]
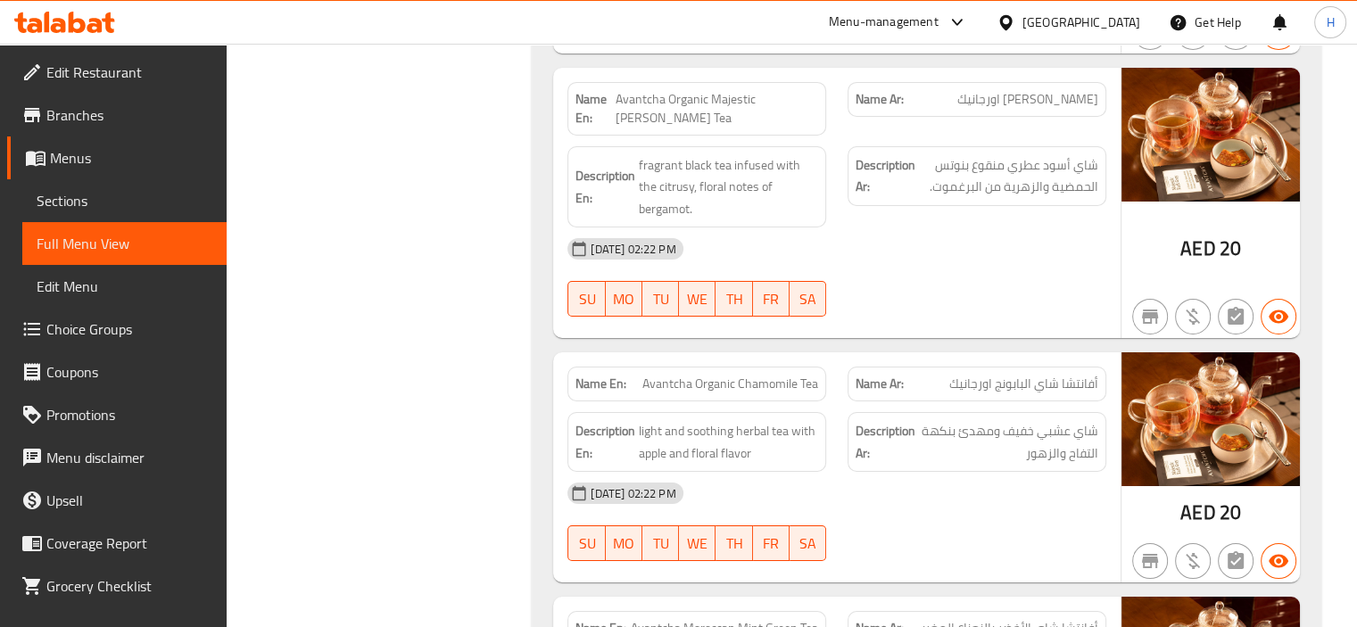
click at [1066, 20] on div "[GEOGRAPHIC_DATA]" at bounding box center [1082, 22] width 118 height 20
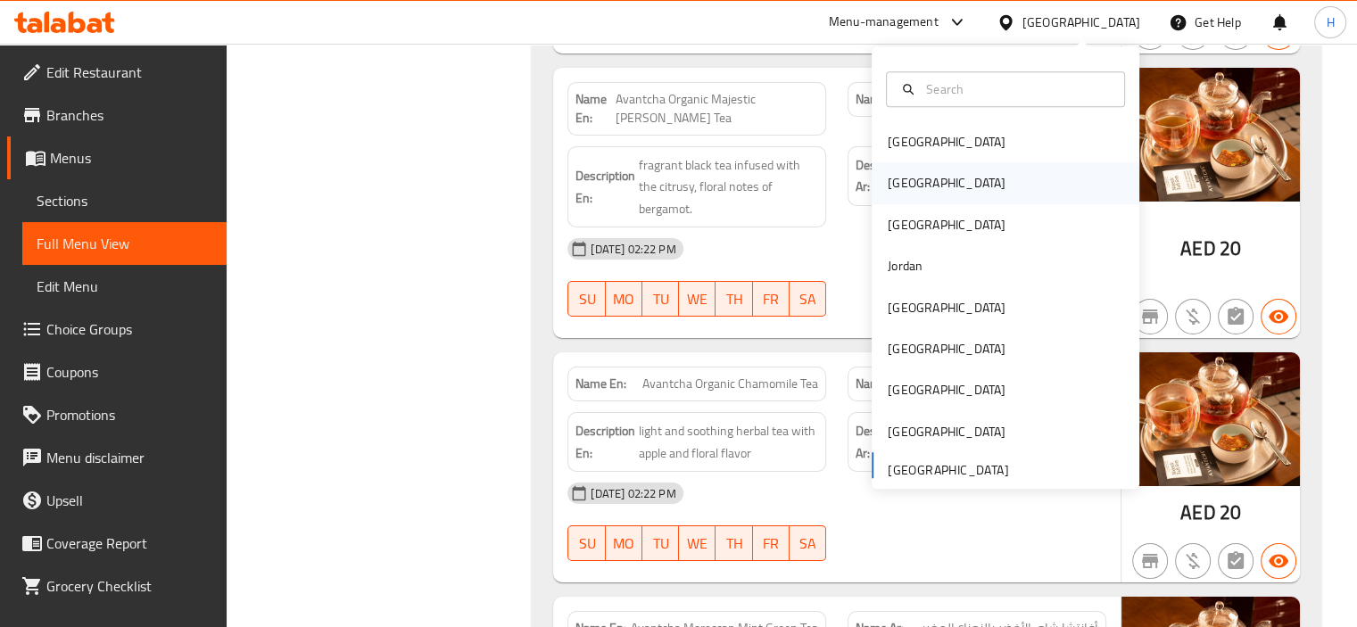
click at [888, 187] on div "[GEOGRAPHIC_DATA]" at bounding box center [947, 184] width 118 height 20
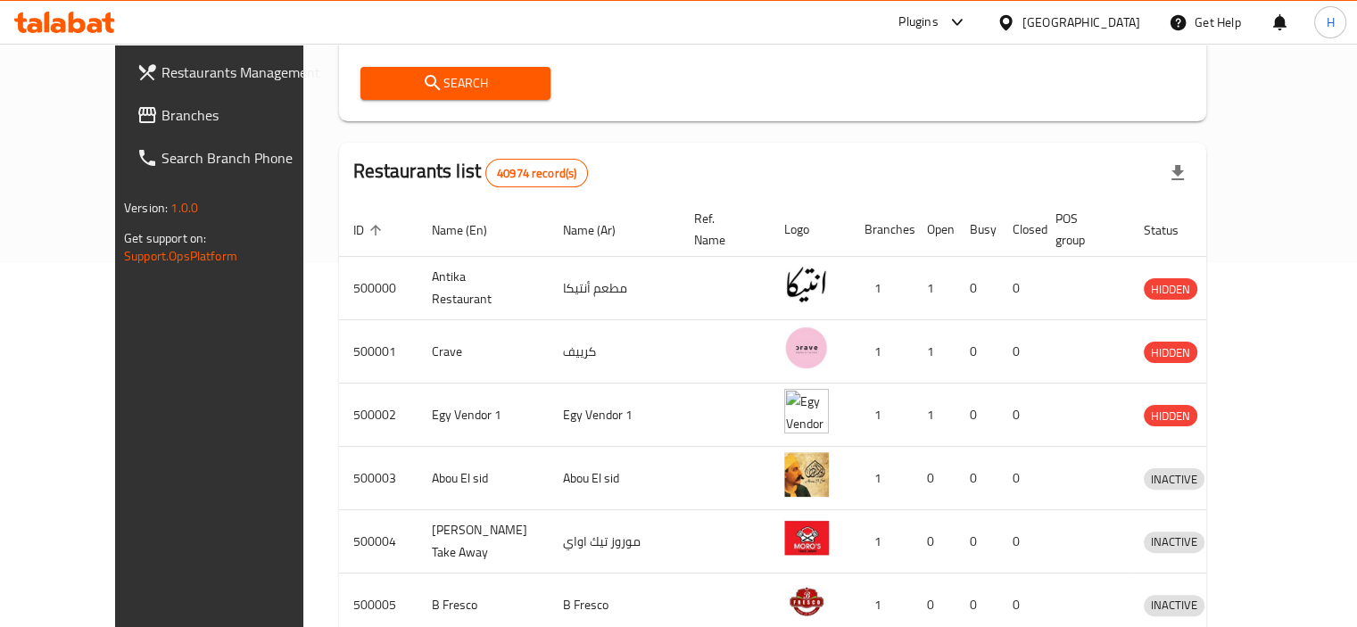
scroll to position [332, 0]
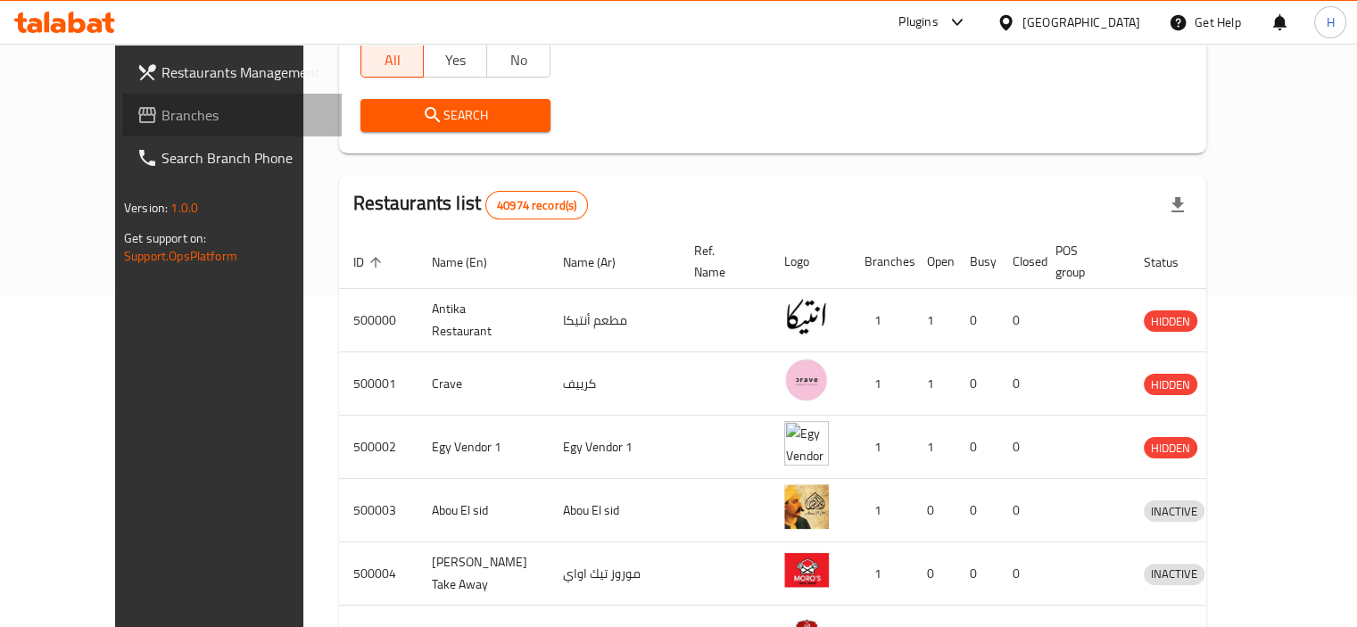
click at [178, 122] on span "Branches" at bounding box center [245, 114] width 166 height 21
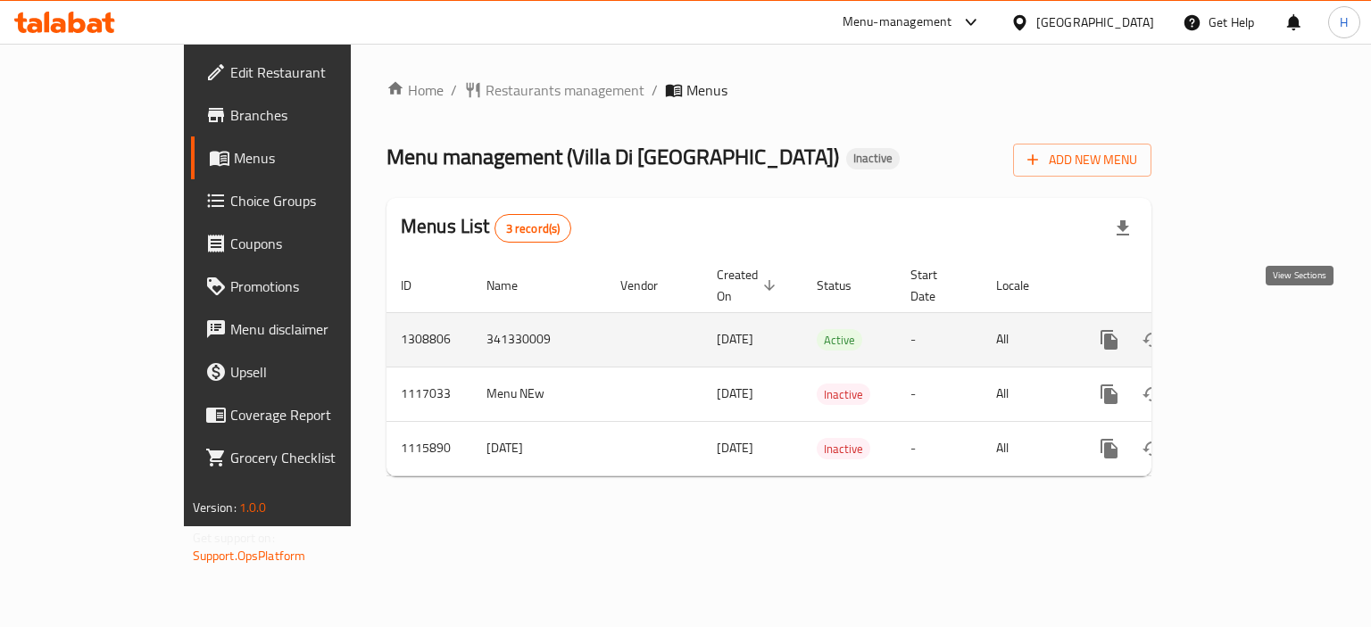
click at [1249, 329] on icon "enhanced table" at bounding box center [1237, 339] width 21 height 21
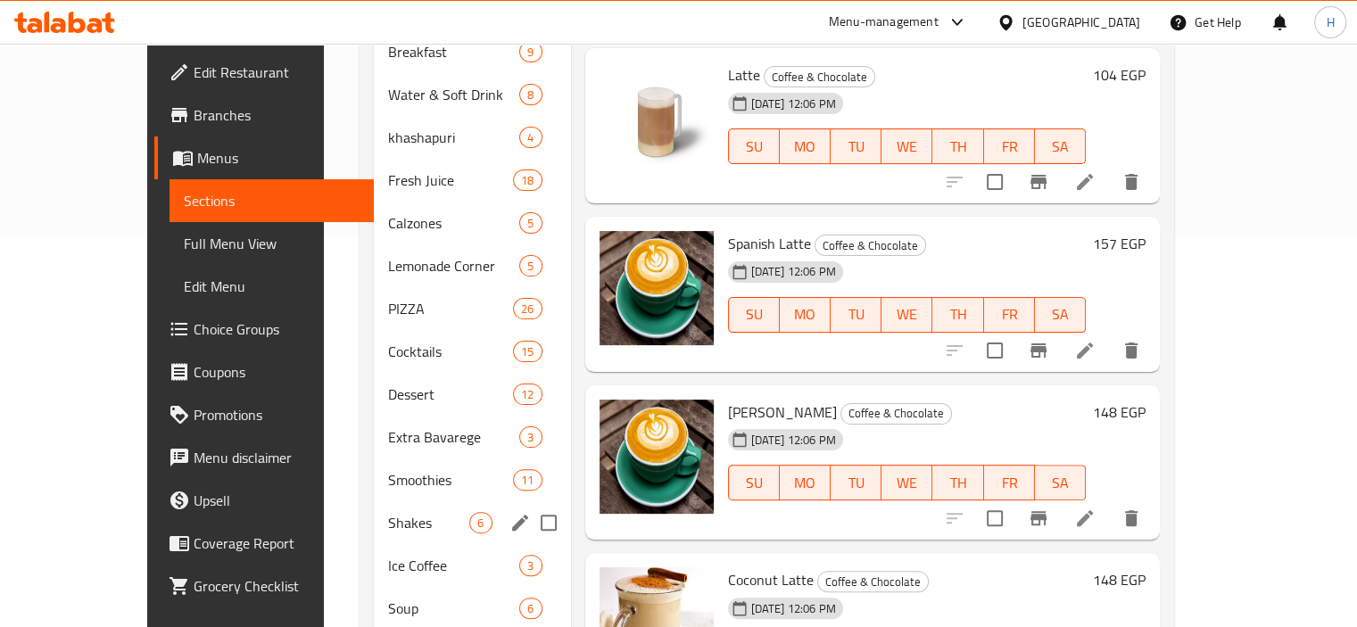
scroll to position [389, 0]
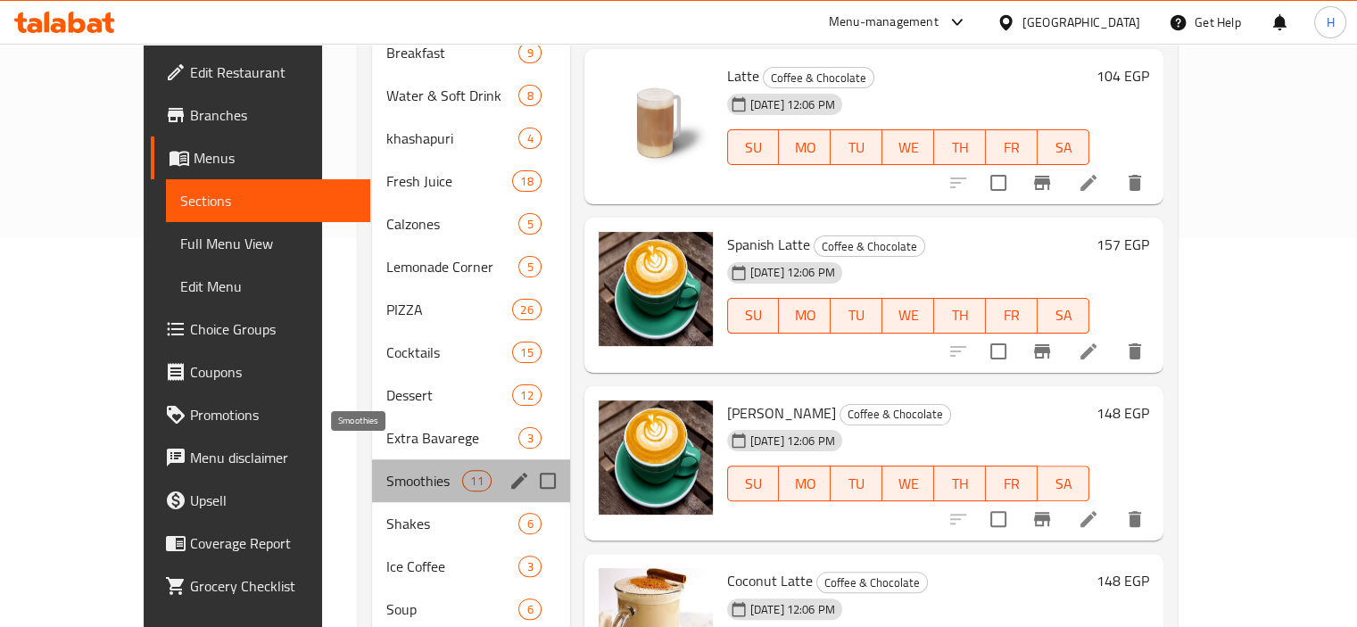
click at [386, 470] on span "Smoothies" at bounding box center [424, 480] width 76 height 21
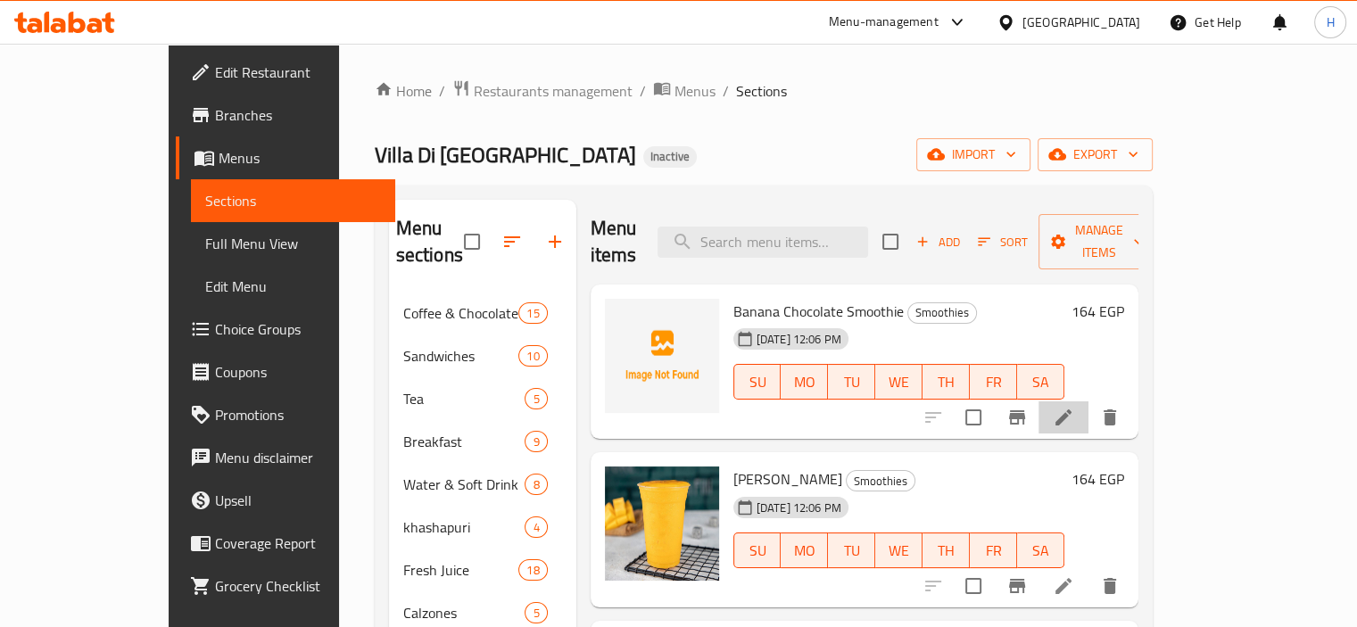
click at [1089, 402] on li at bounding box center [1064, 418] width 50 height 32
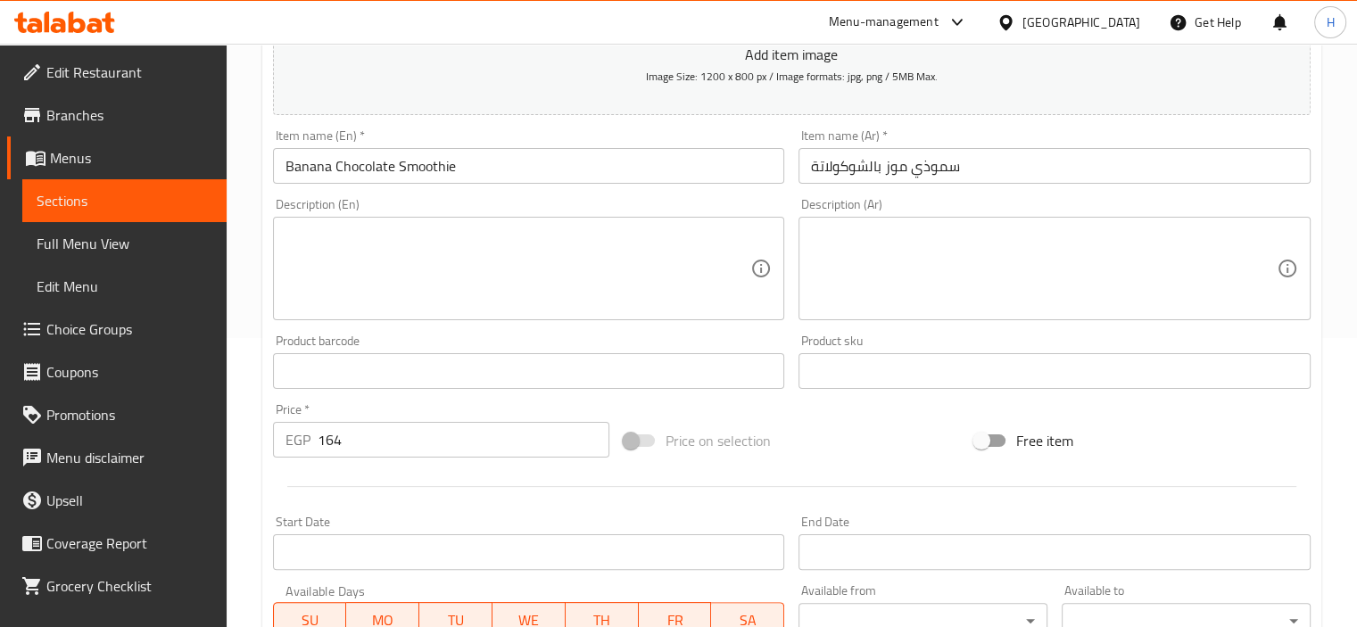
scroll to position [293, 0]
